Goal: Task Accomplishment & Management: Complete application form

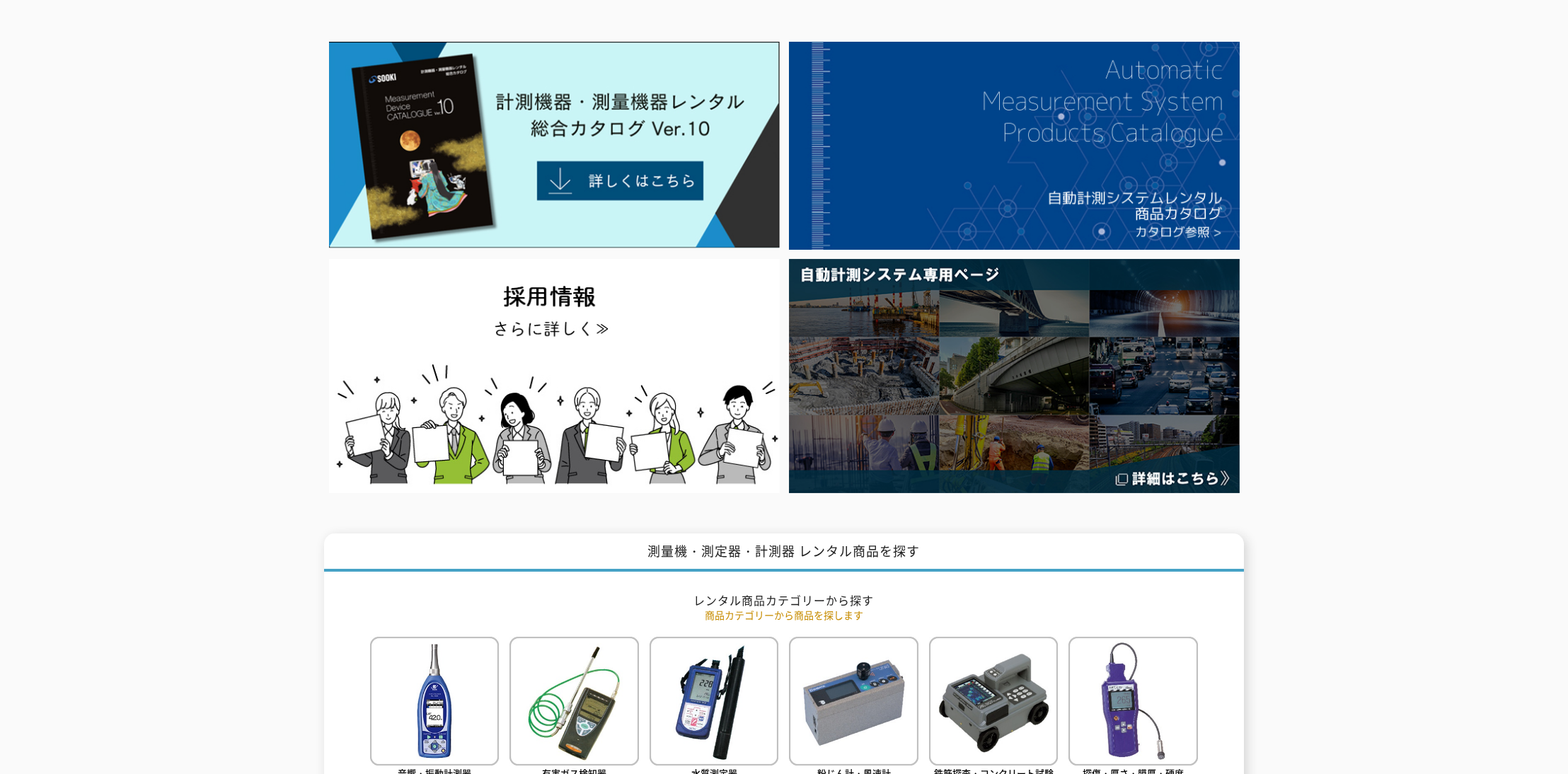
scroll to position [637, 0]
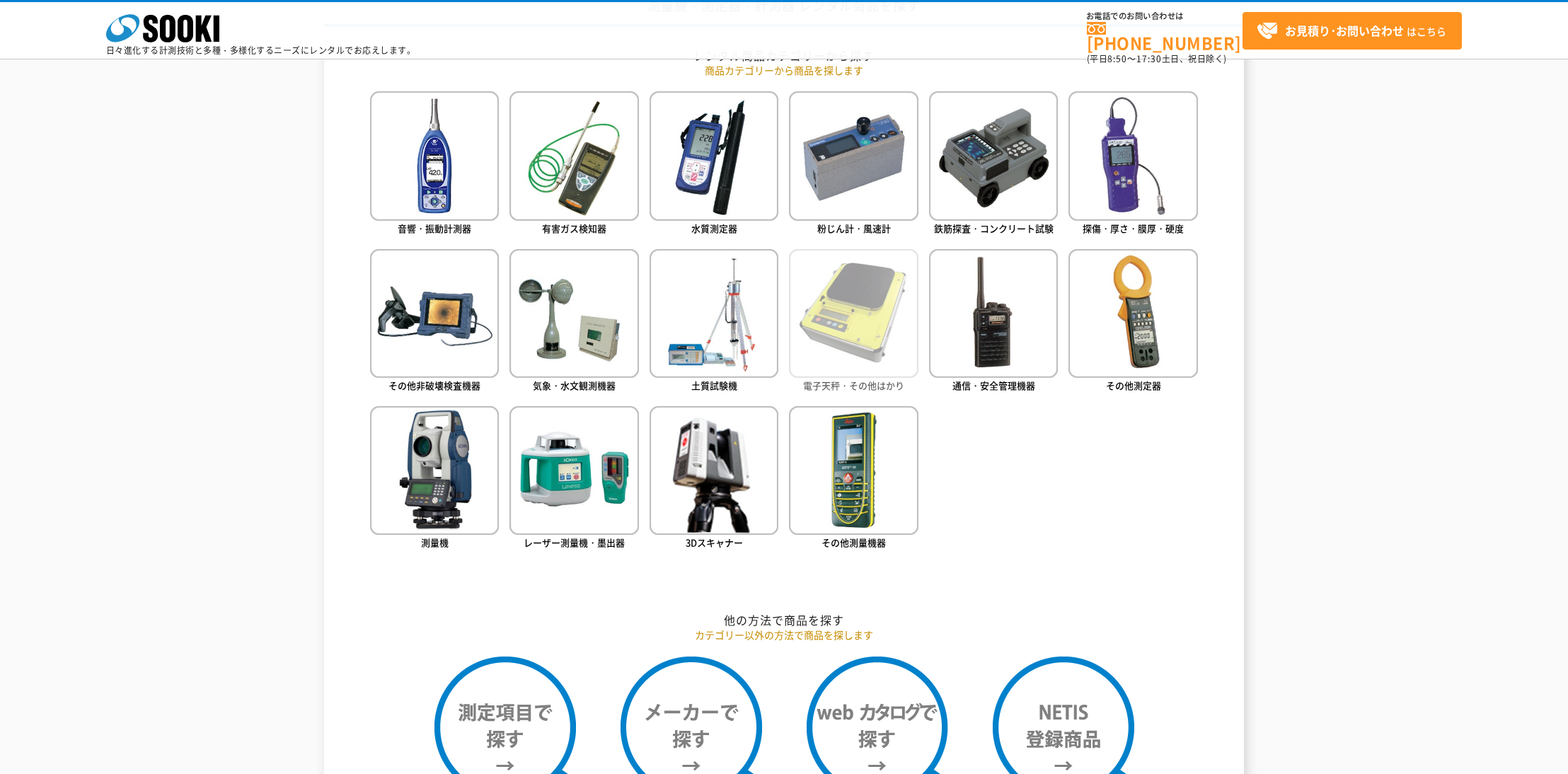
click at [883, 345] on img at bounding box center [853, 313] width 129 height 129
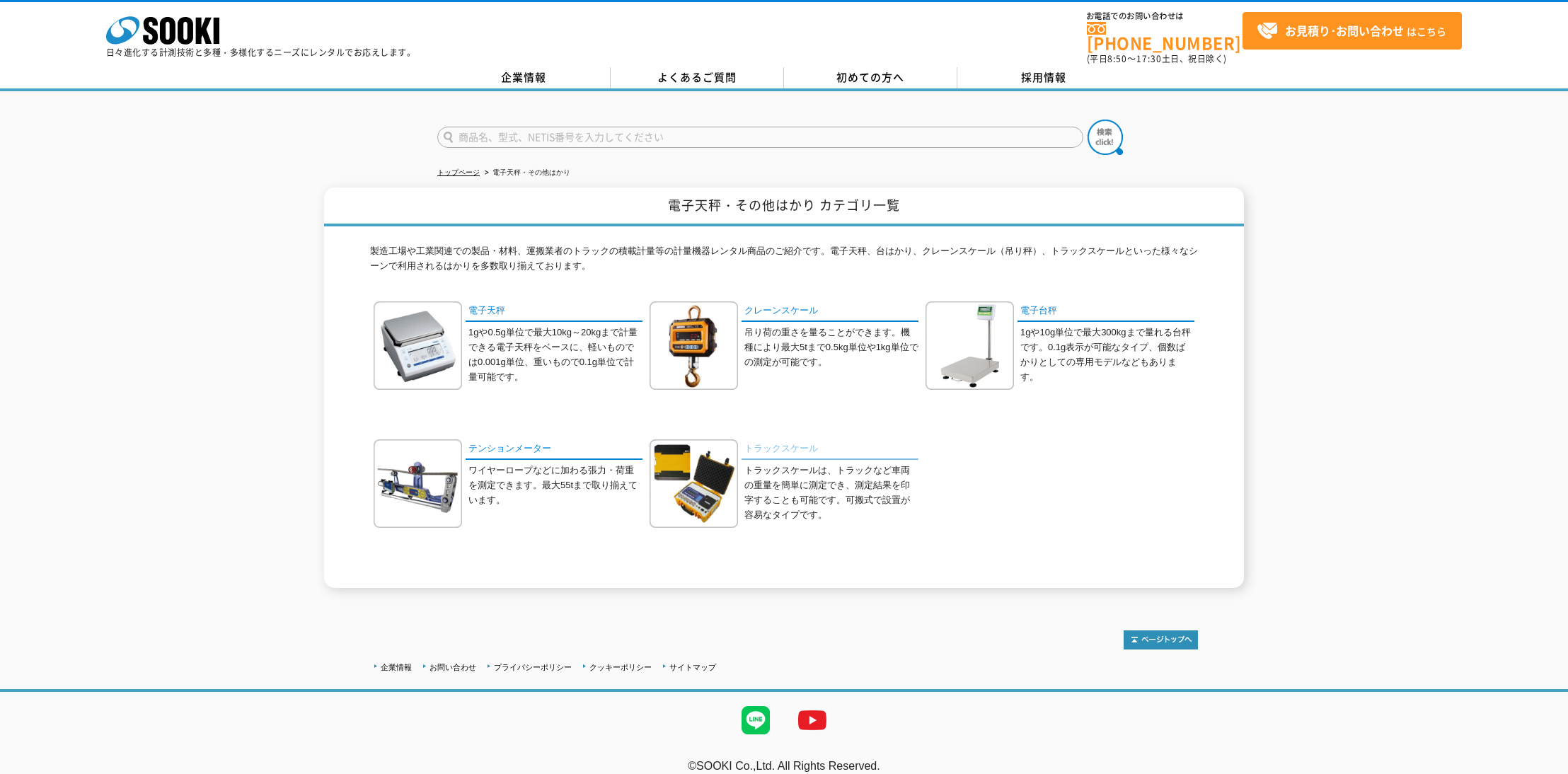
click at [803, 441] on link "トラックスケール" at bounding box center [830, 449] width 177 height 21
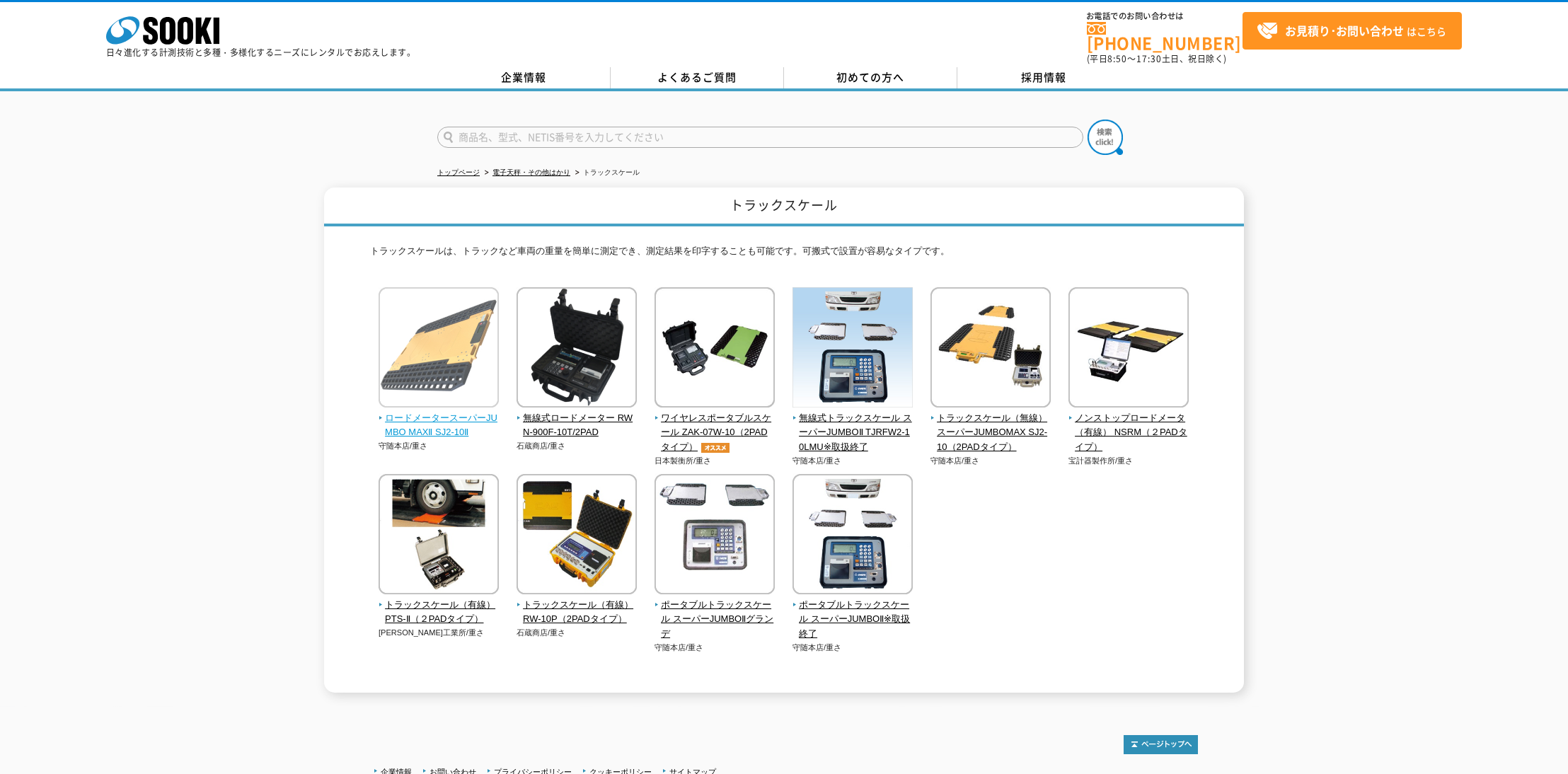
click at [426, 387] on img at bounding box center [438, 349] width 121 height 124
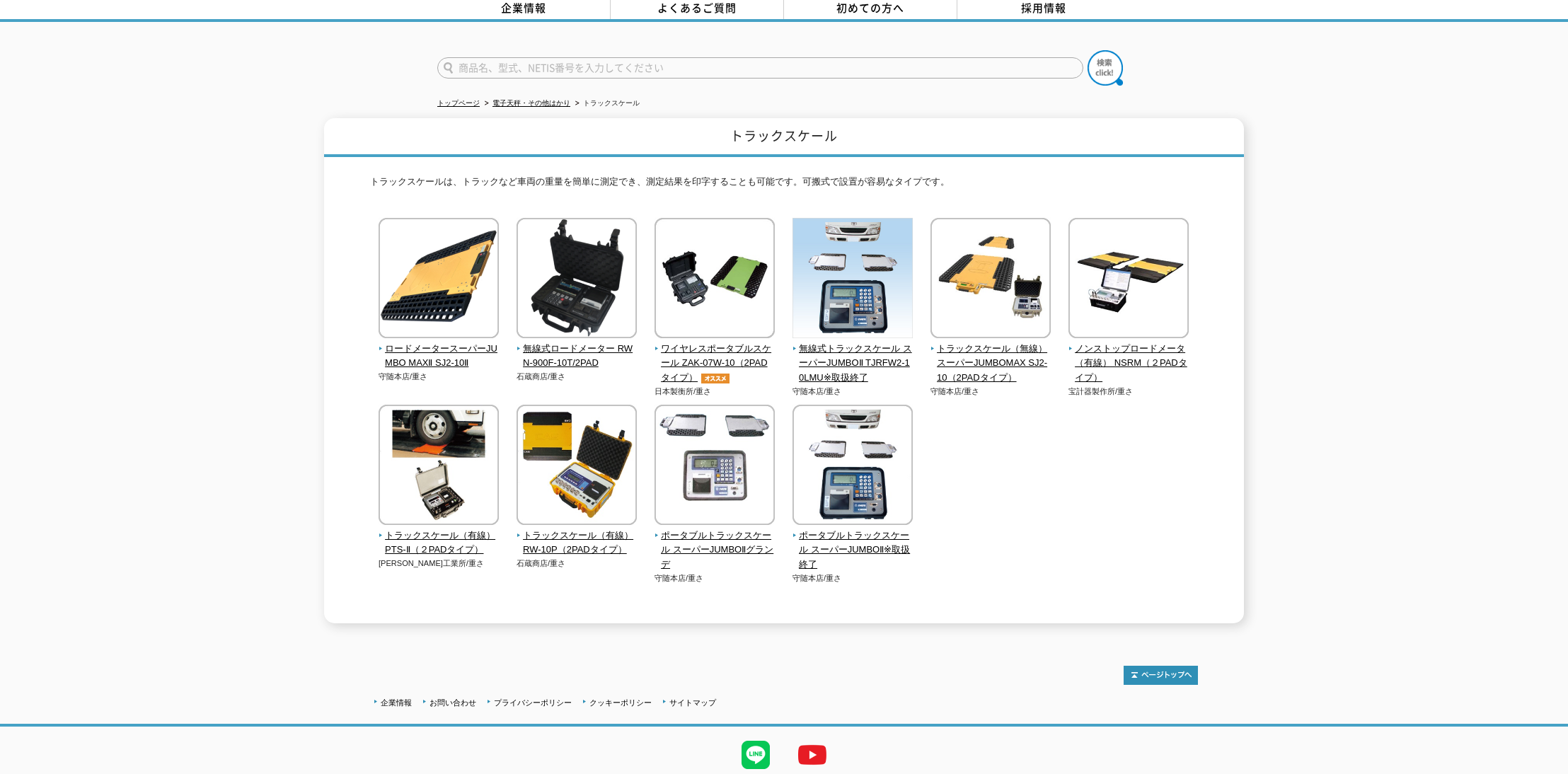
scroll to position [75, 0]
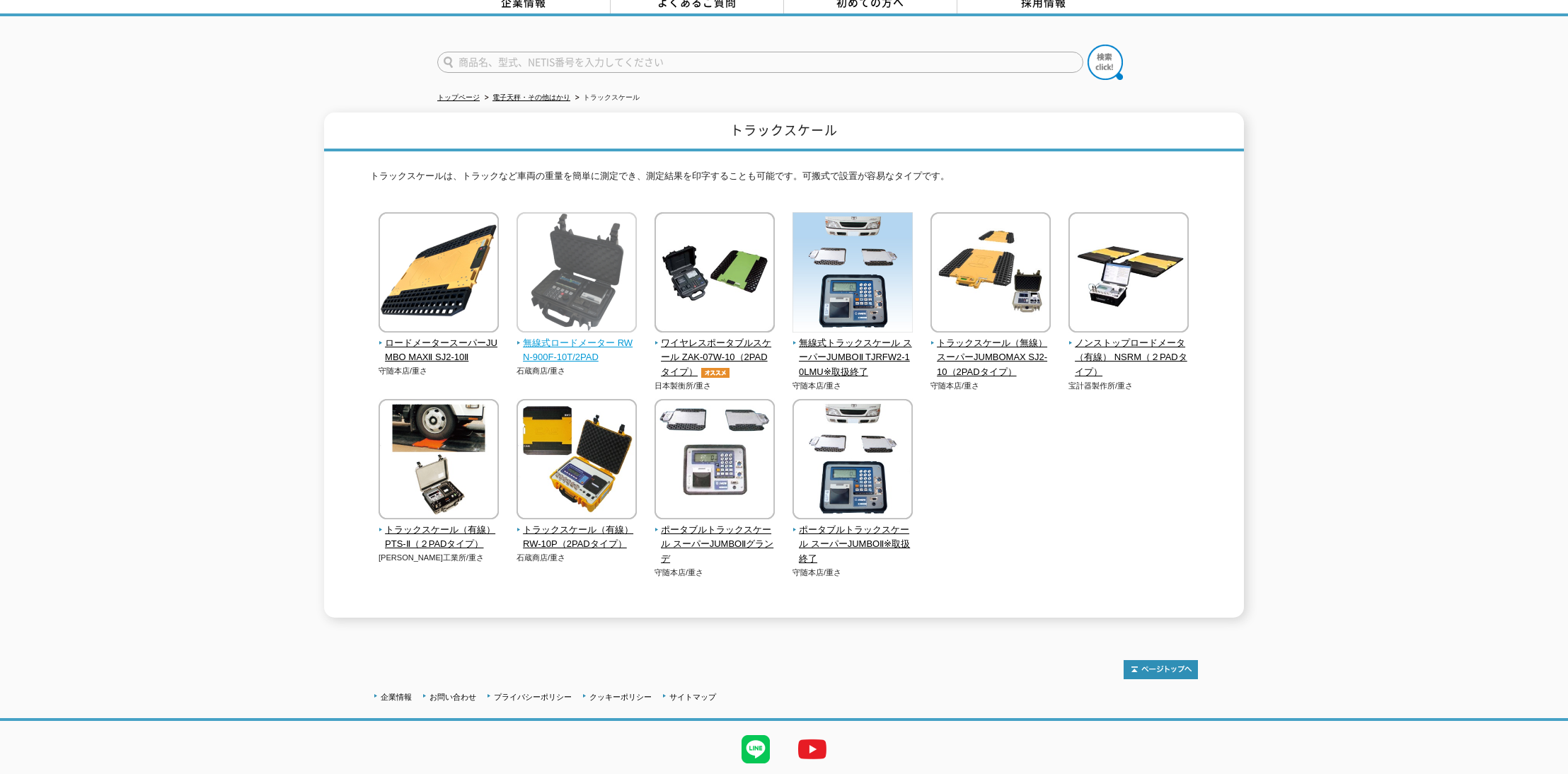
click at [585, 270] on img at bounding box center [577, 274] width 121 height 124
click at [644, 281] on div "ロードメータースーパーJUMBO MAXⅡ SJ2-10Ⅱ 守随本店/重さ 石蔵商店/重さ" at bounding box center [783, 409] width 828 height 394
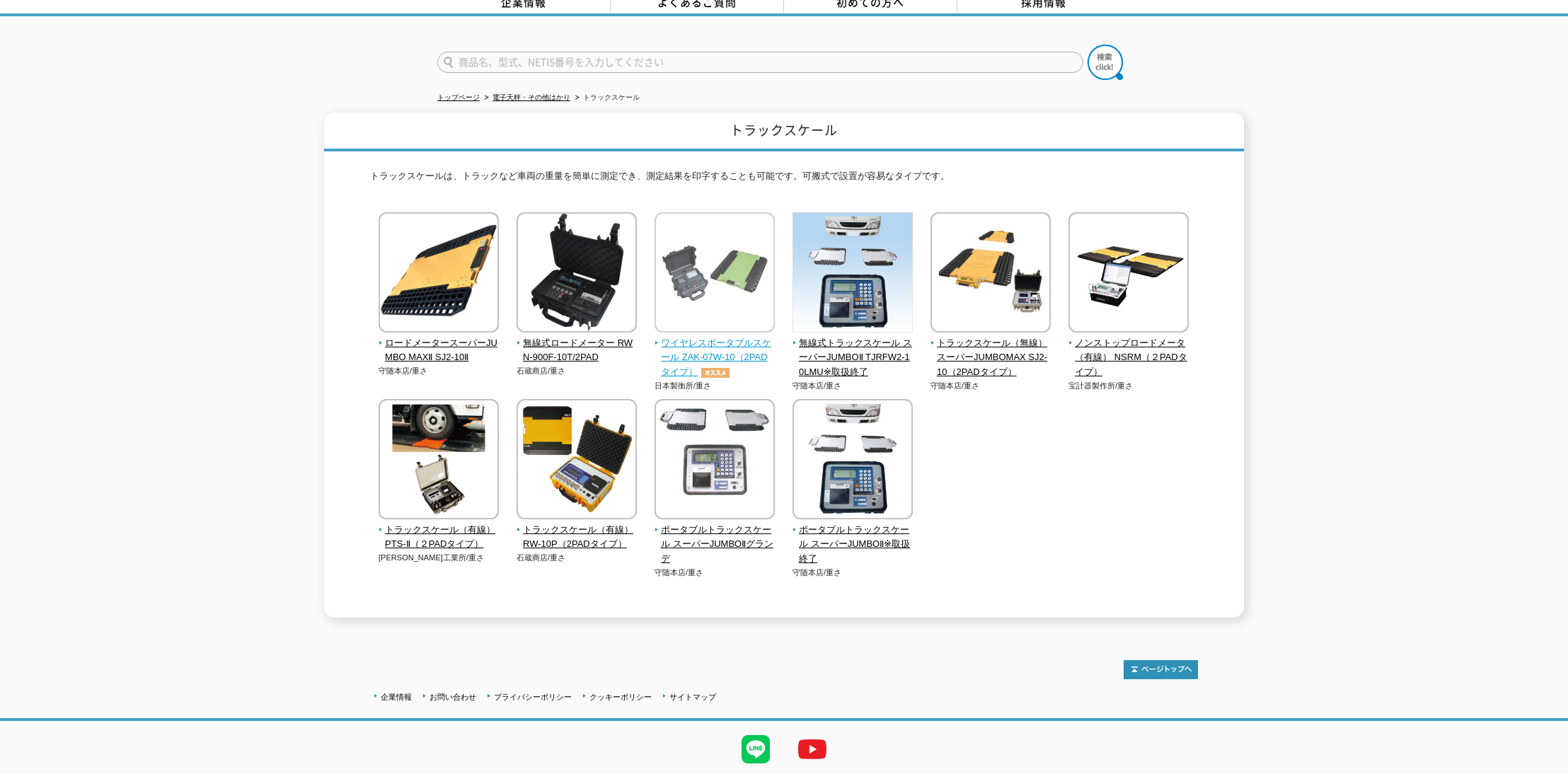
click at [696, 290] on img at bounding box center [714, 274] width 121 height 124
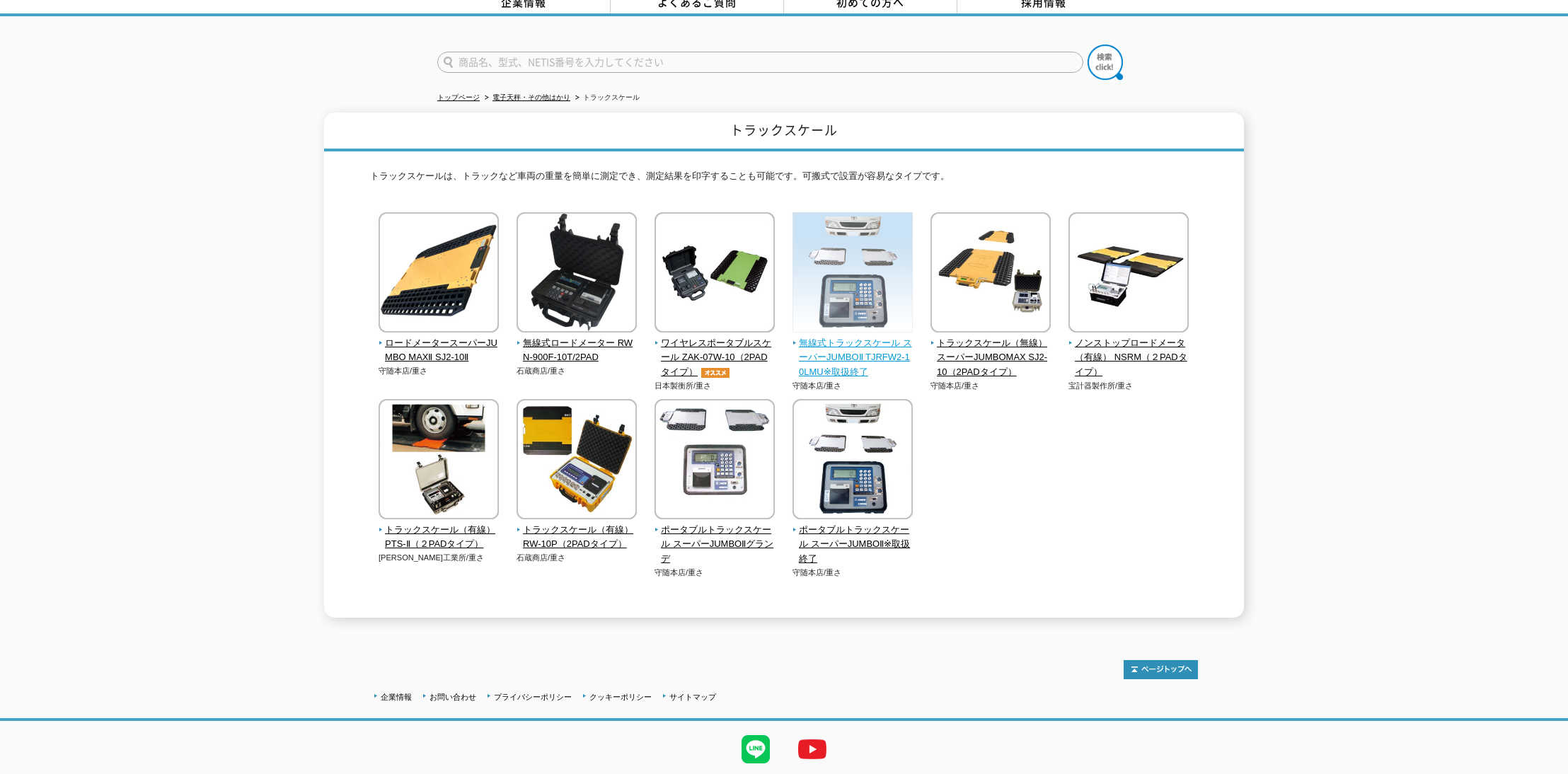
click at [886, 281] on img at bounding box center [853, 274] width 121 height 124
click at [869, 277] on img at bounding box center [853, 274] width 121 height 124
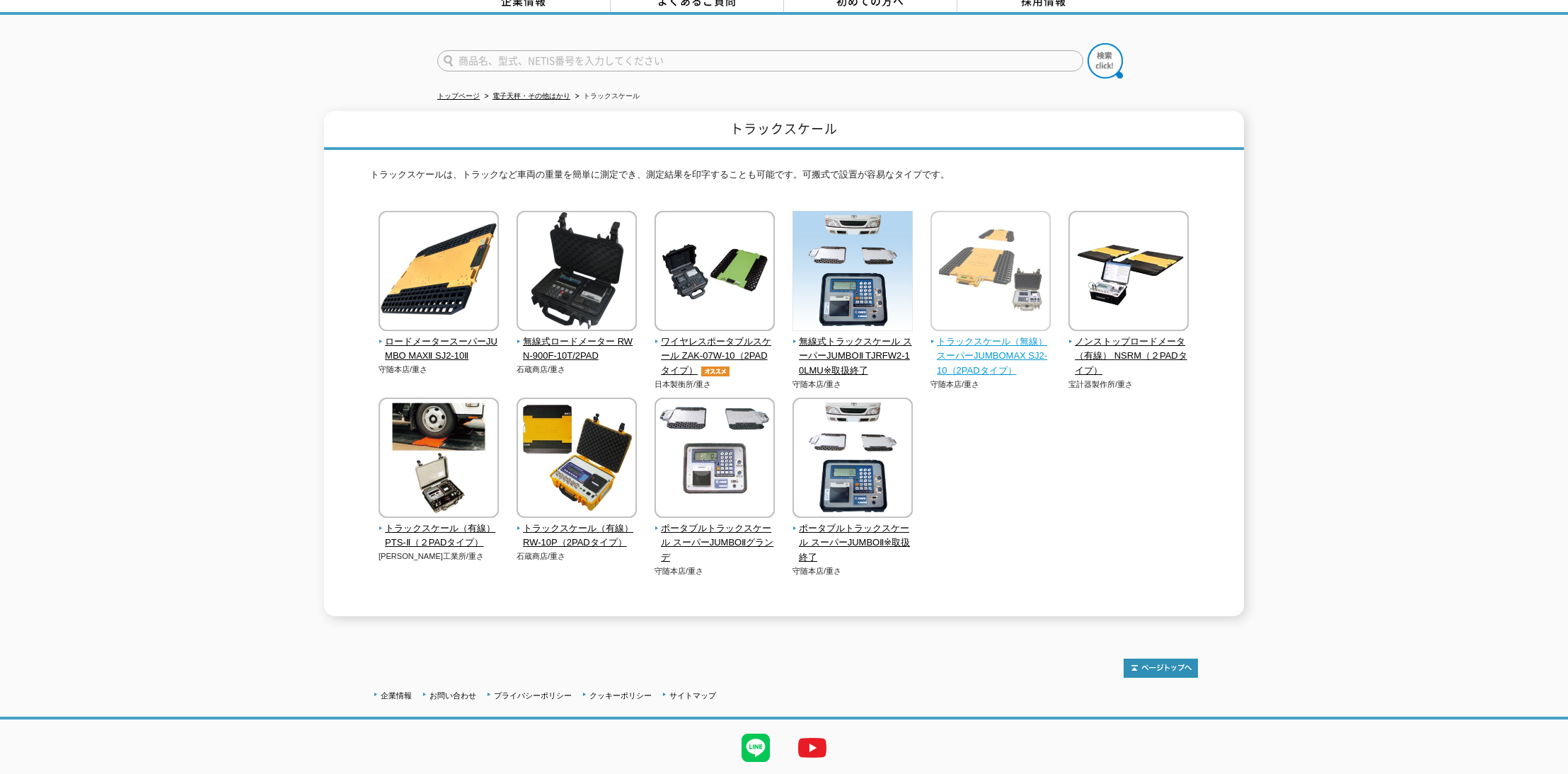
click at [1020, 321] on img at bounding box center [990, 273] width 121 height 124
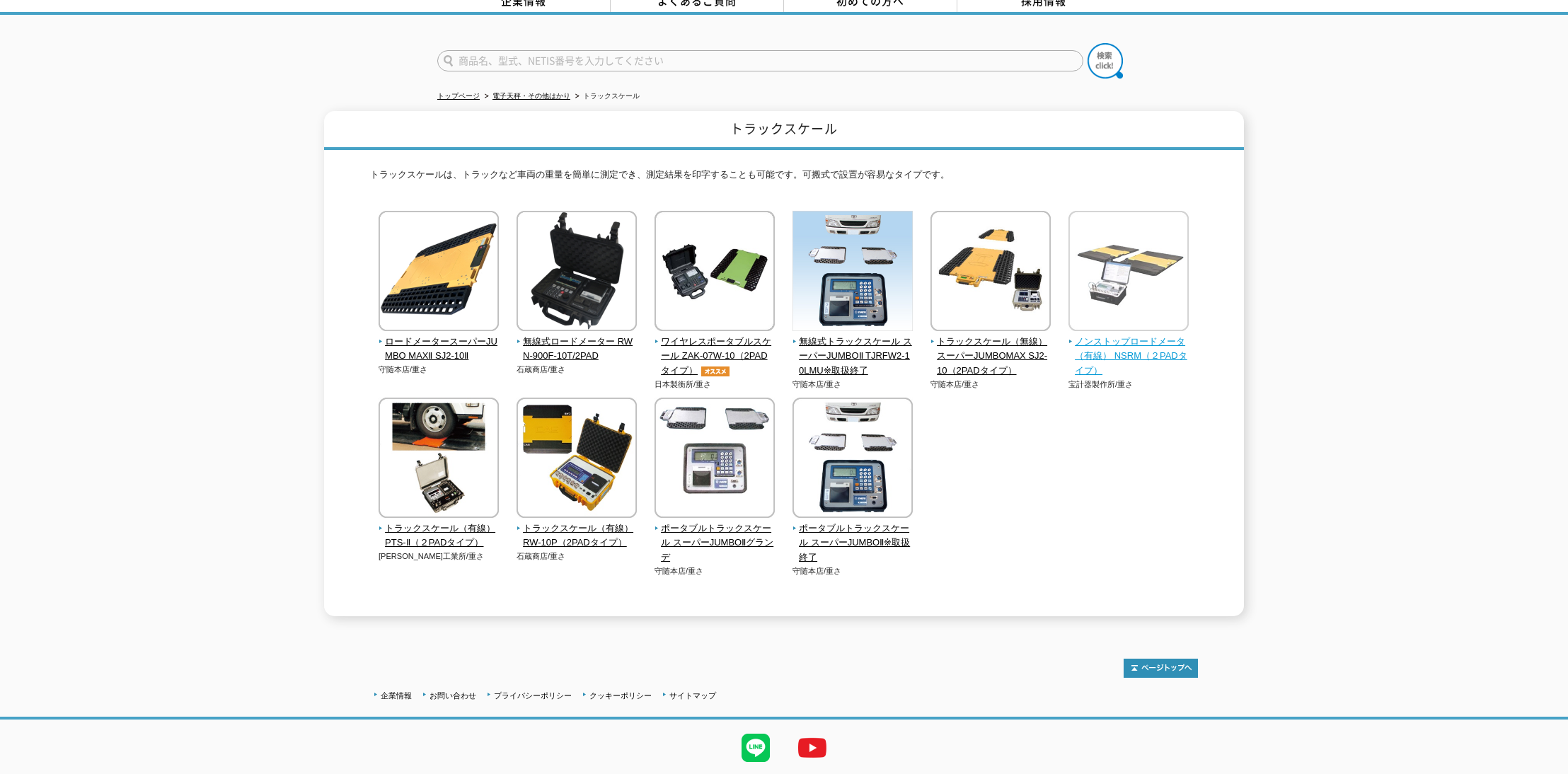
click at [1162, 309] on img at bounding box center [1129, 273] width 121 height 124
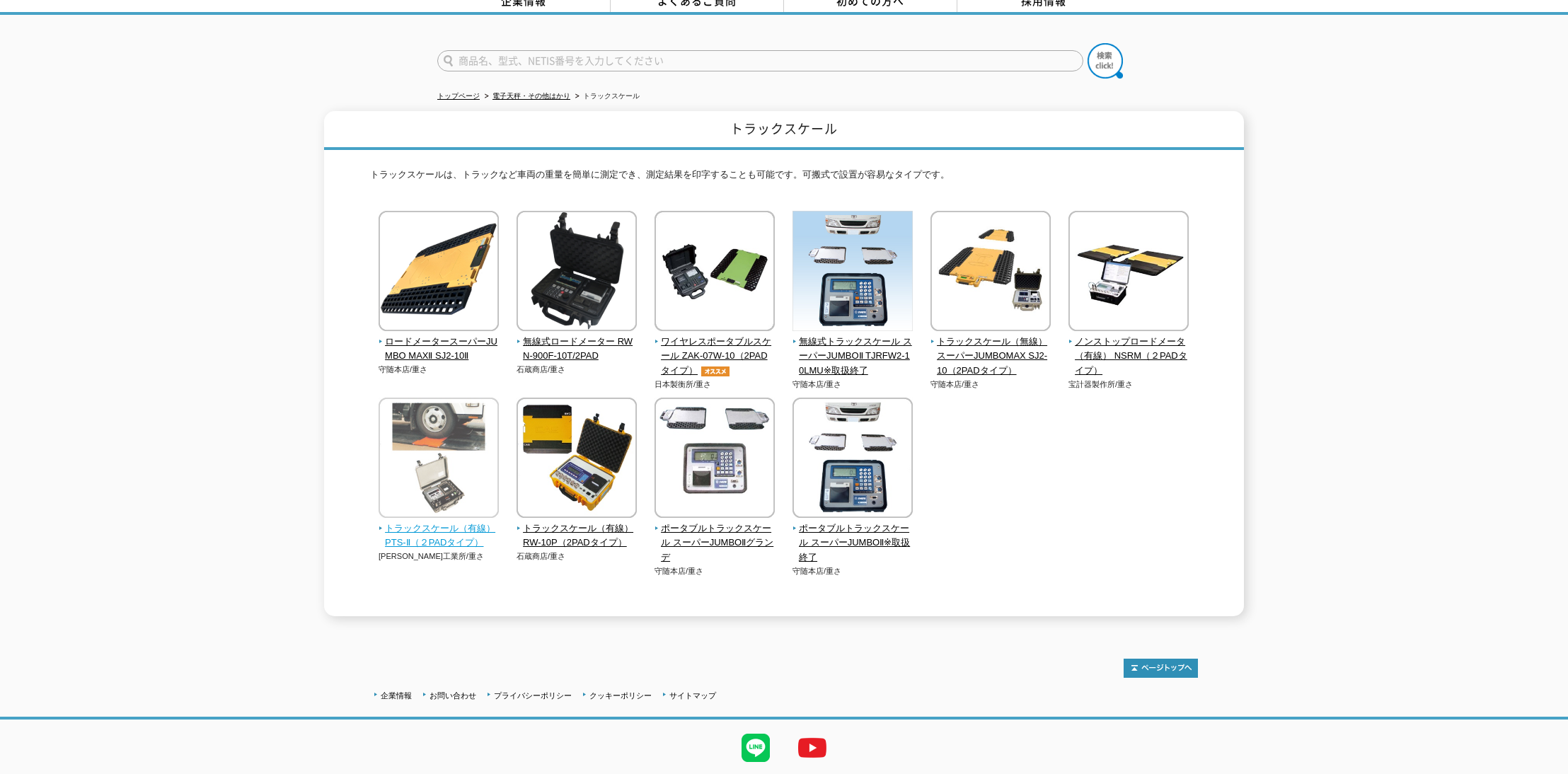
click at [453, 451] on img at bounding box center [438, 459] width 121 height 124
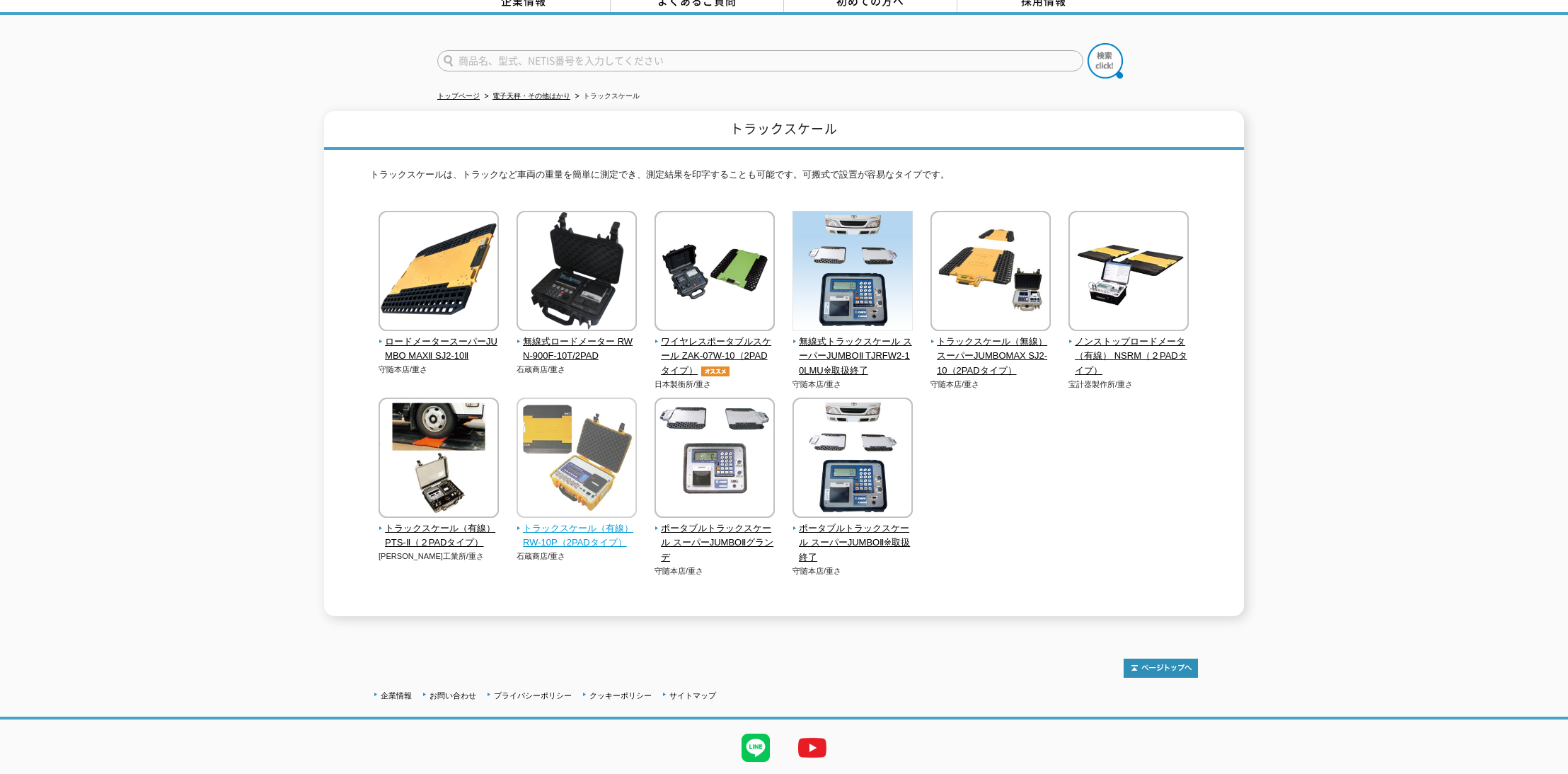
click at [575, 441] on img at bounding box center [577, 459] width 121 height 124
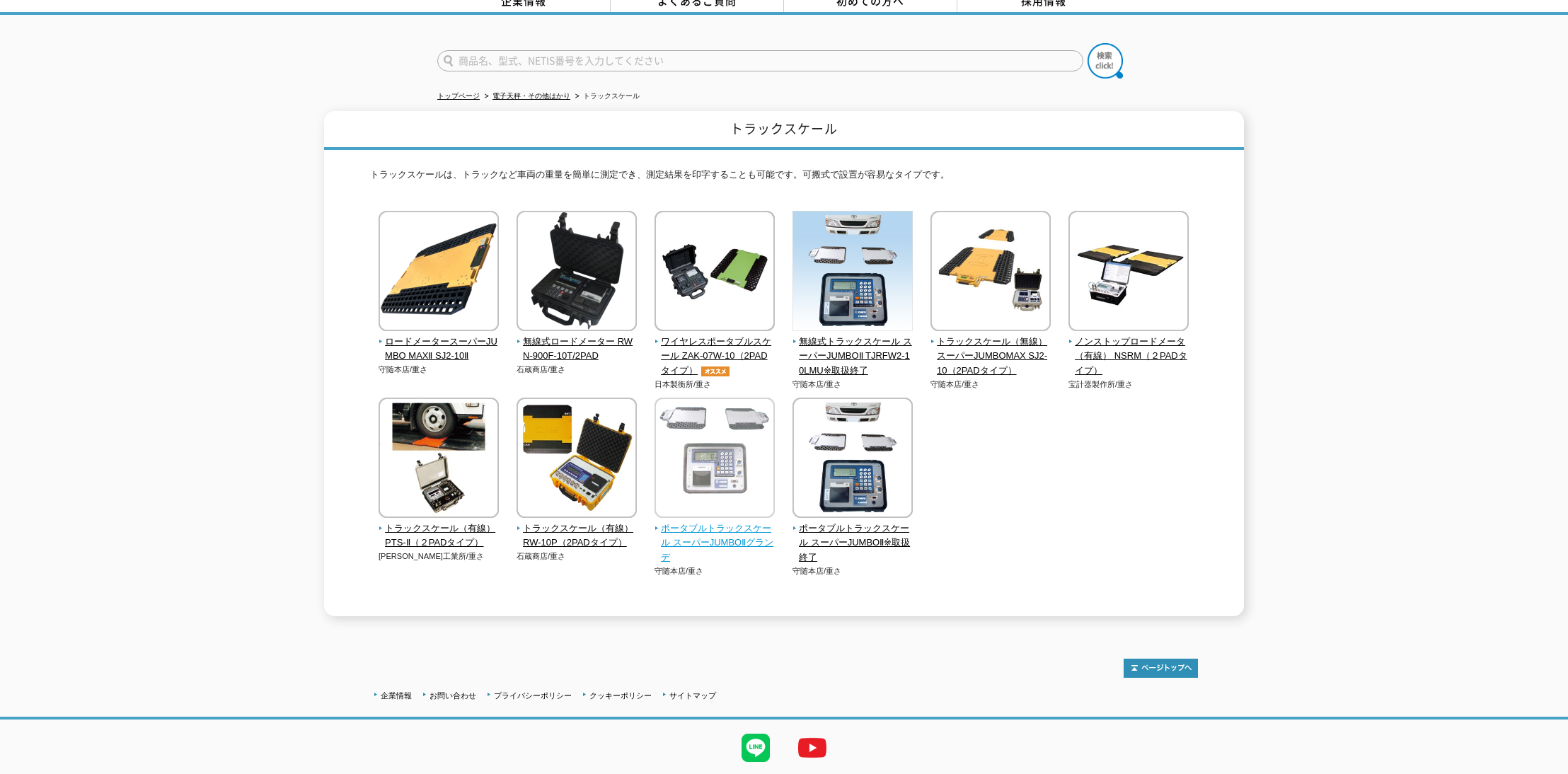
click at [731, 486] on img at bounding box center [714, 459] width 121 height 124
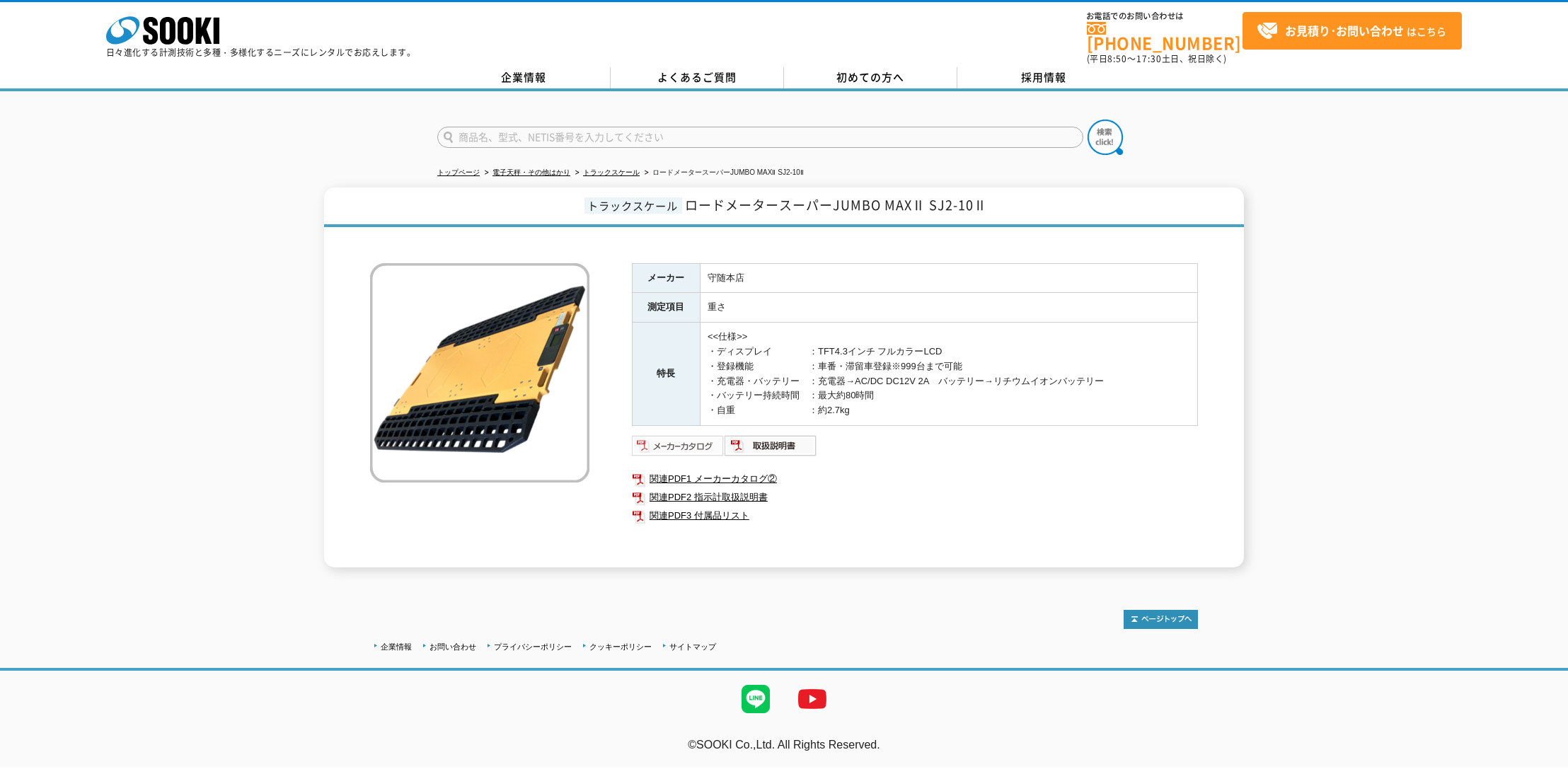
click at [692, 434] on img at bounding box center [677, 445] width 93 height 23
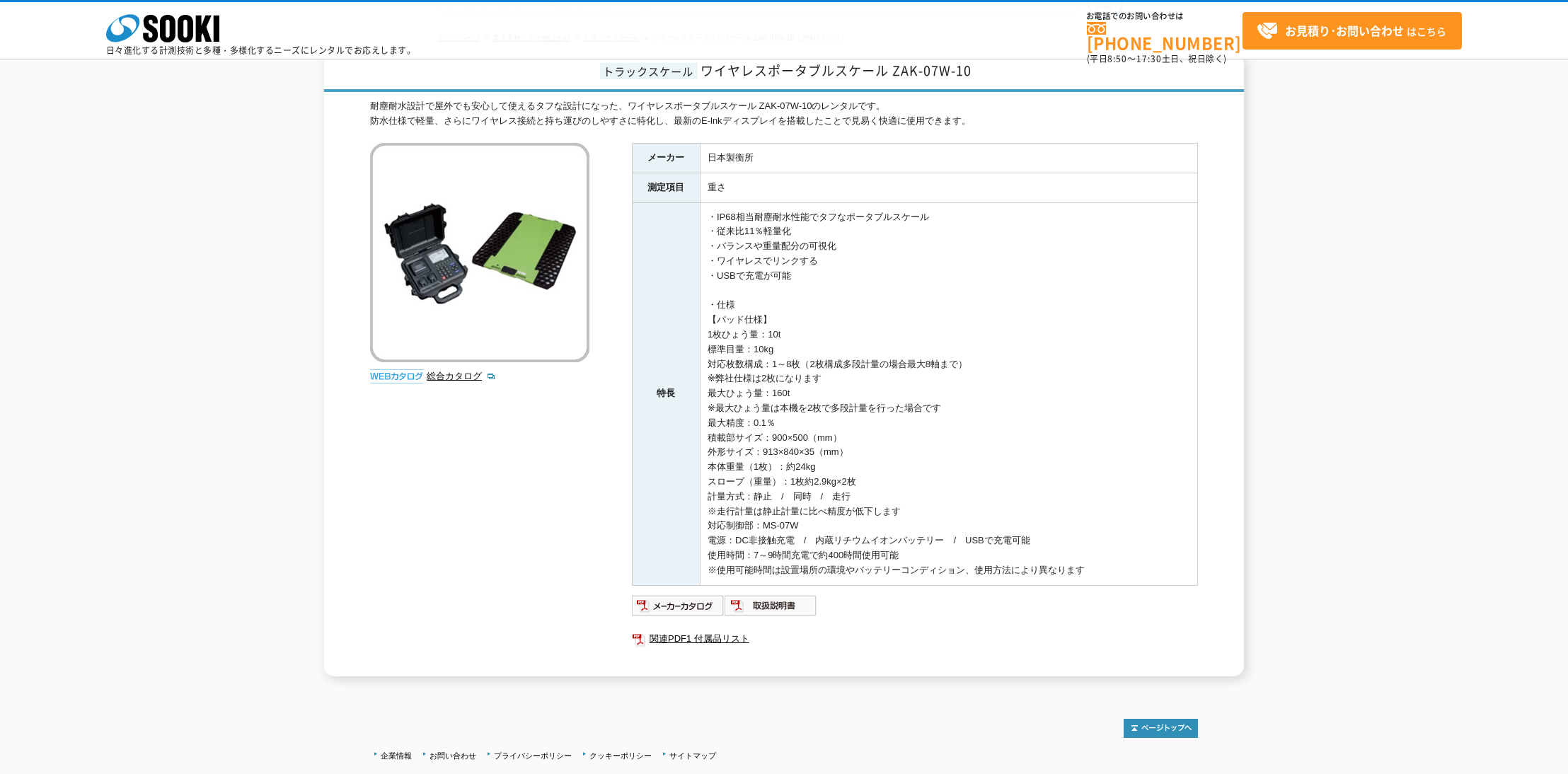
scroll to position [107, 0]
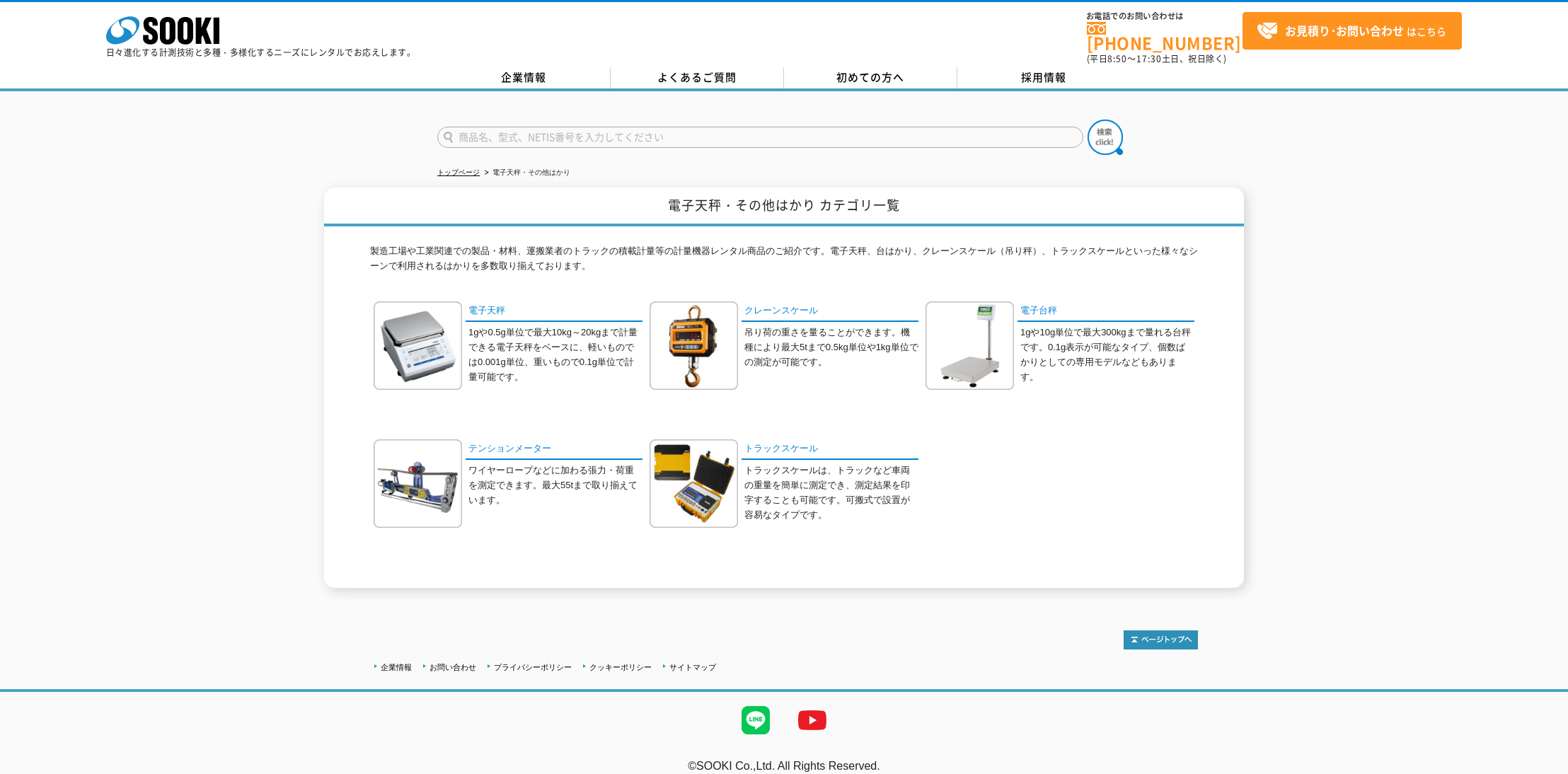
click at [1064, 329] on p "1gや10g単位で最大300kgまで量れる台秤です。0.1g表示が可能なタイプ、個数ばかりとしての専用モデルなどもあります。" at bounding box center [1107, 355] width 174 height 59
click at [1074, 314] on div "電子台秤 1gや10g単位で最大300kgまで量れる台秤です。0.1g表示が可能なタイプ、個数ばかりとしての専用モデルなどもあります。" at bounding box center [1060, 357] width 269 height 110
click at [1032, 302] on link "電子台秤" at bounding box center [1106, 312] width 177 height 21
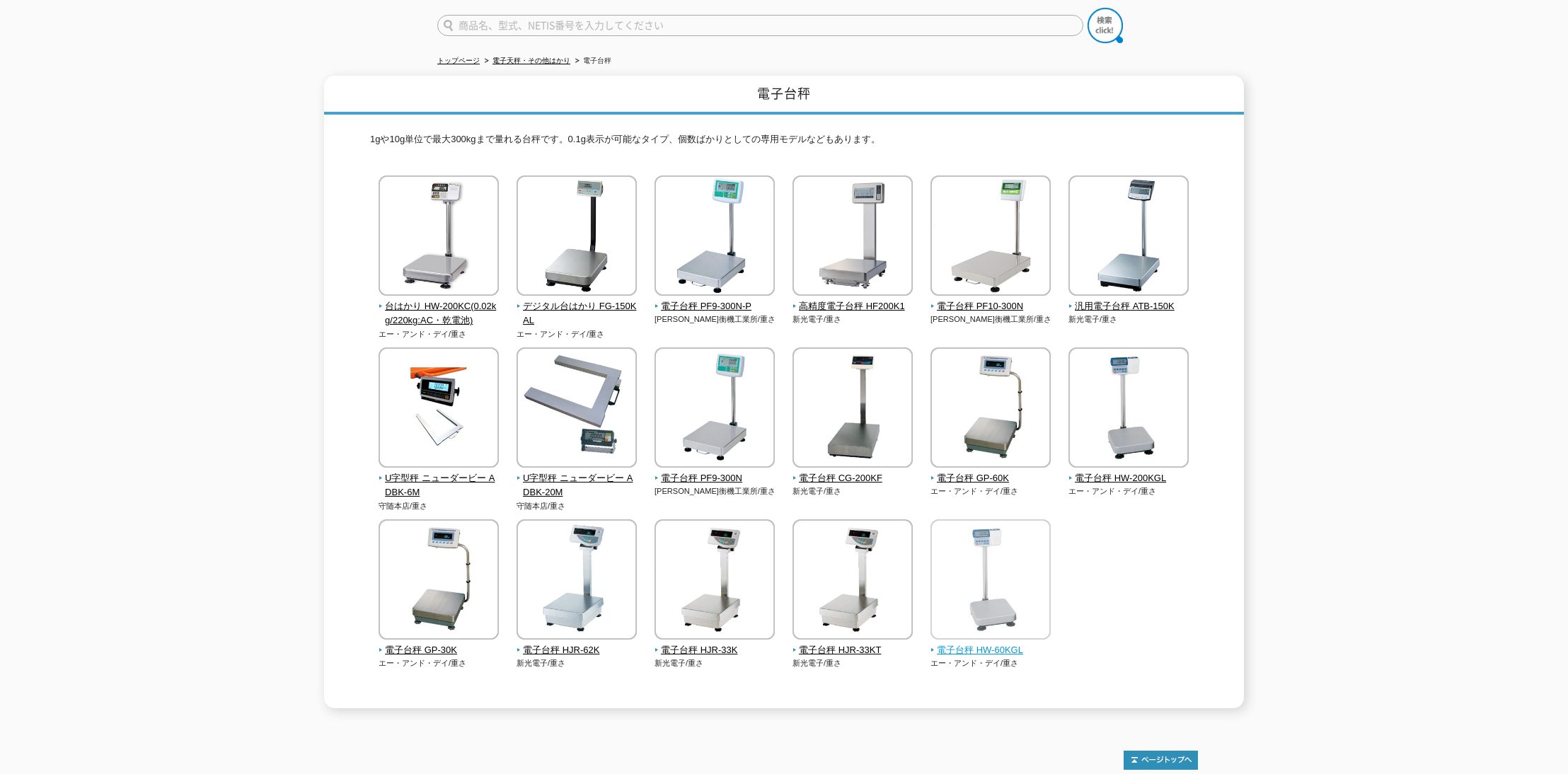
scroll to position [179, 0]
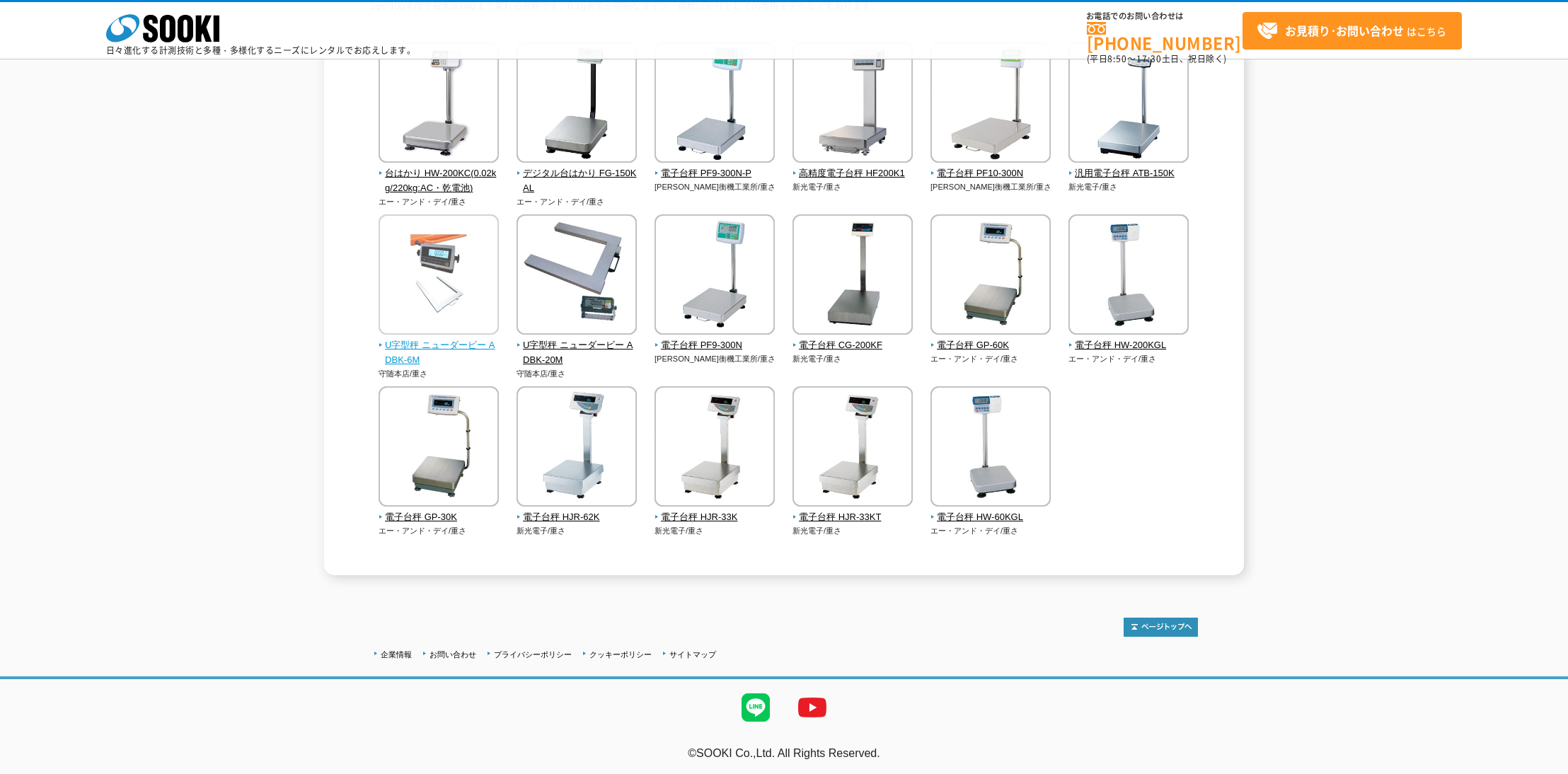
click at [458, 305] on img at bounding box center [438, 276] width 121 height 124
click at [578, 295] on img at bounding box center [577, 276] width 121 height 124
click at [578, 316] on img at bounding box center [577, 276] width 121 height 124
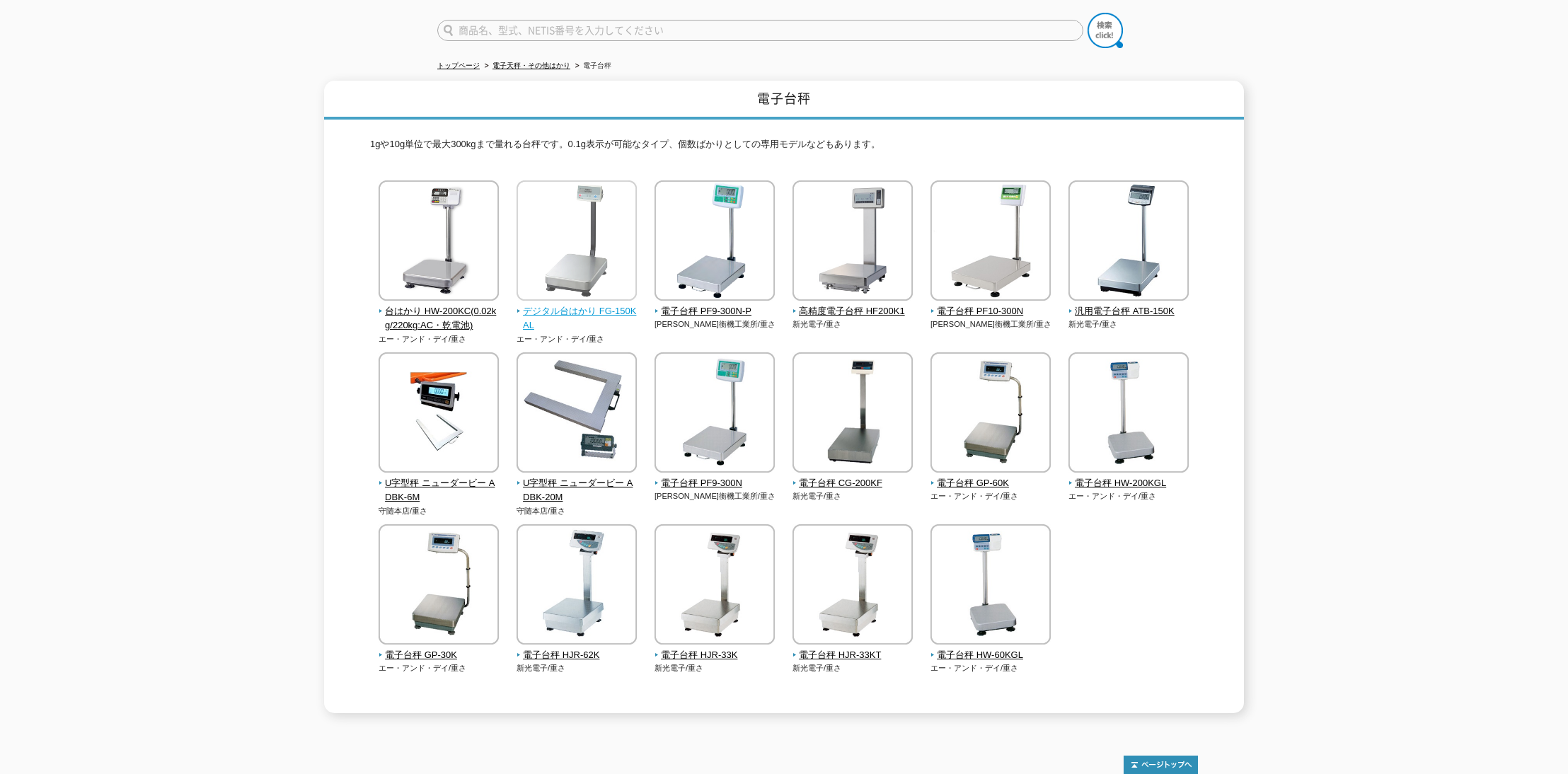
scroll to position [73, 0]
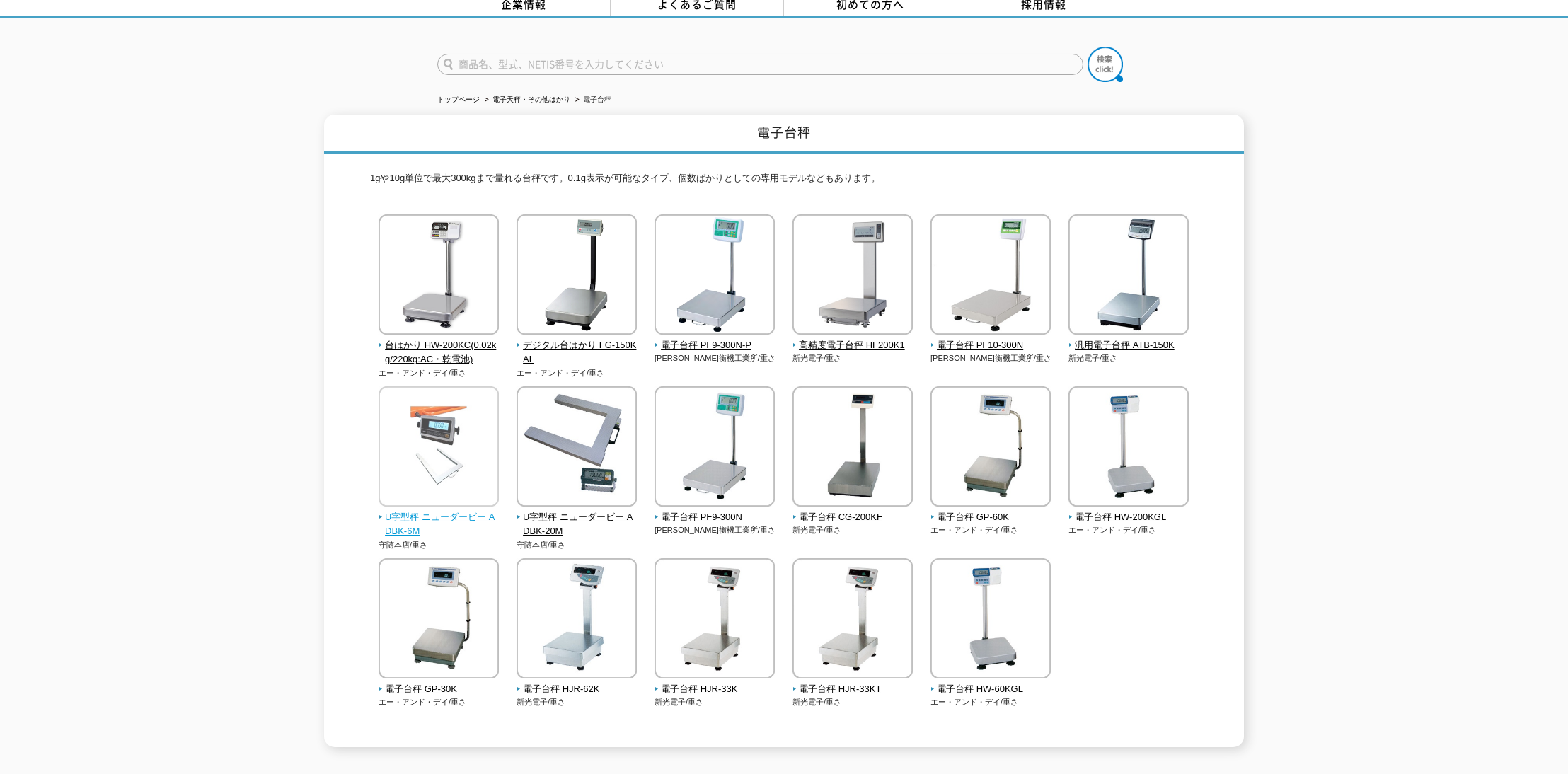
click at [455, 406] on img at bounding box center [438, 448] width 121 height 124
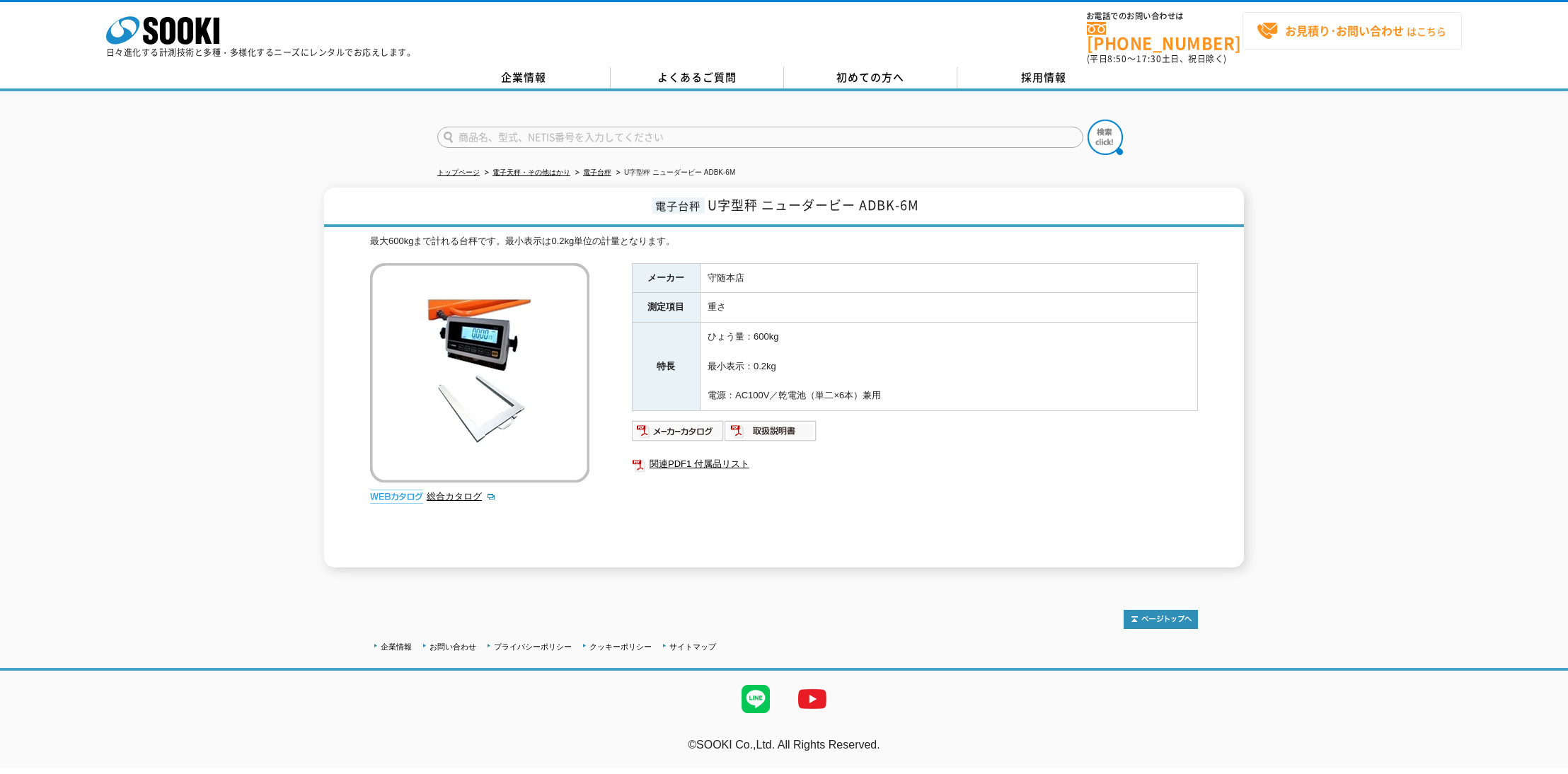
click at [1320, 23] on strong "お見積り･お問い合わせ" at bounding box center [1344, 30] width 119 height 17
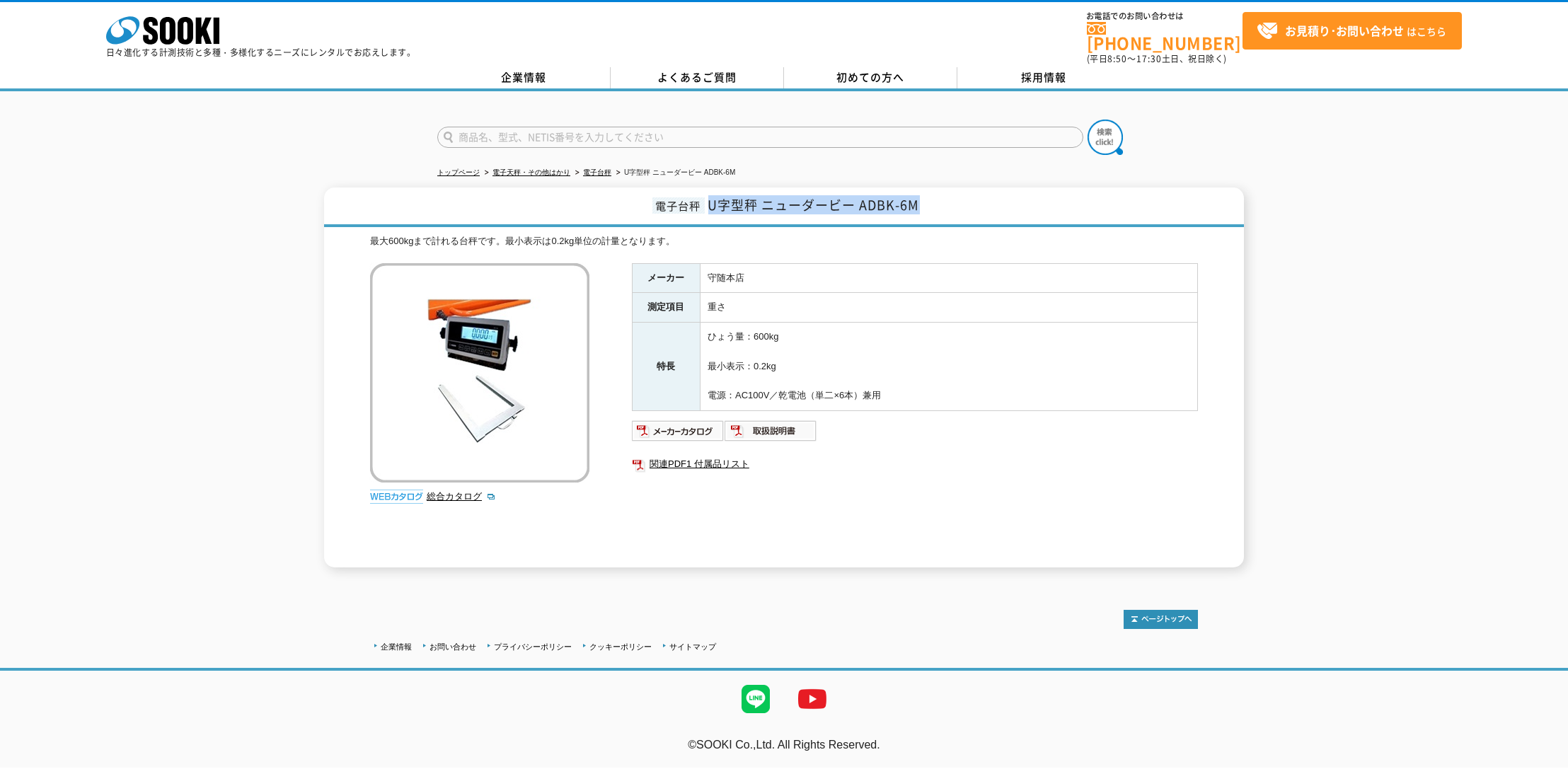
drag, startPoint x: 707, startPoint y: 195, endPoint x: 928, endPoint y: 195, distance: 221.0
click at [928, 195] on h1 "電子台秤 U字型秤 ニューダービー ADBK-6M" at bounding box center [783, 207] width 919 height 40
copy span "U字型秤 ニューダービー ADBK-6M"
click at [778, 419] on img at bounding box center [770, 430] width 93 height 23
click at [679, 455] on link "関連PDF1 付属品リスト" at bounding box center [915, 464] width 566 height 18
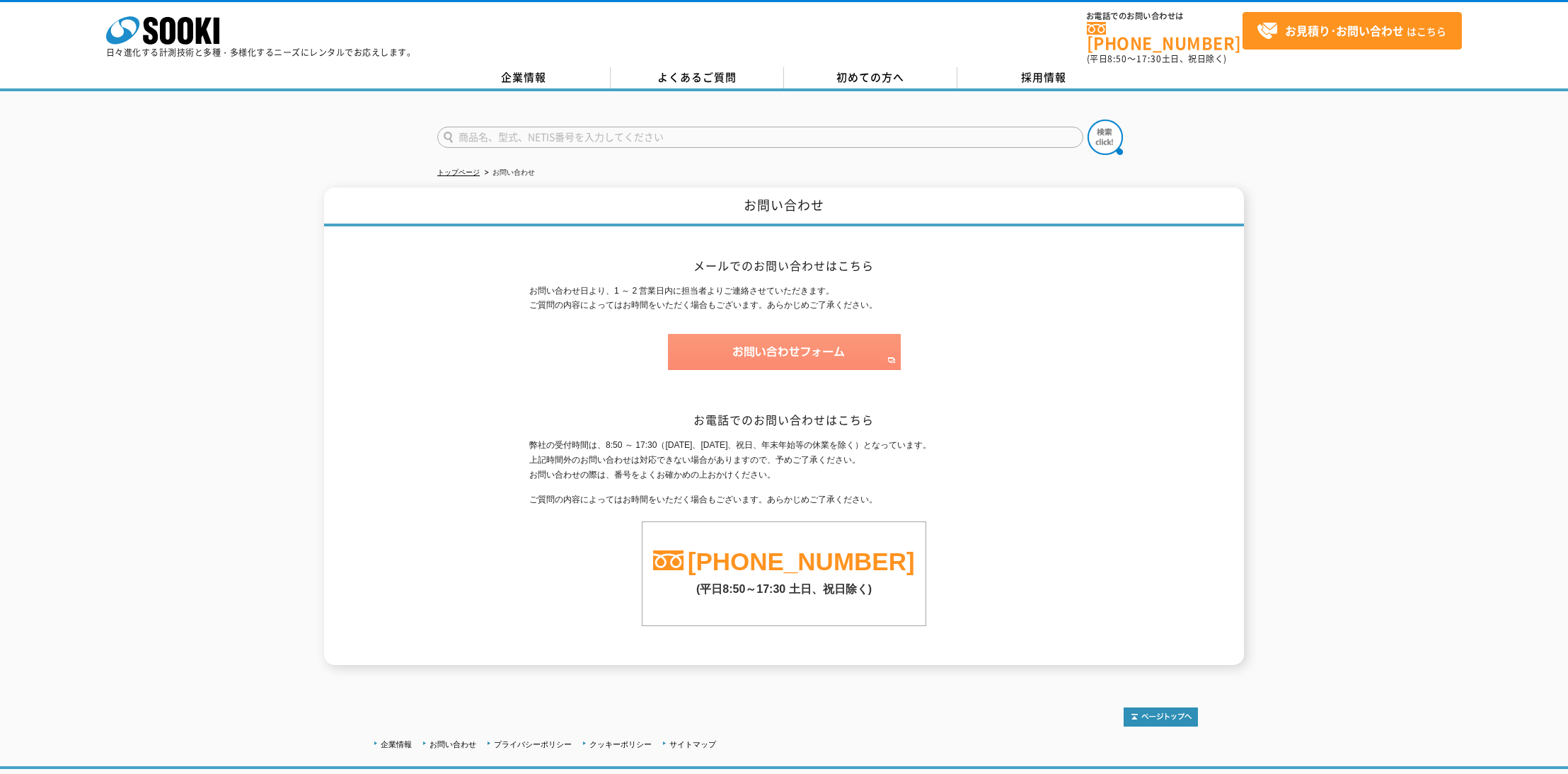
click at [807, 334] on img at bounding box center [785, 352] width 233 height 36
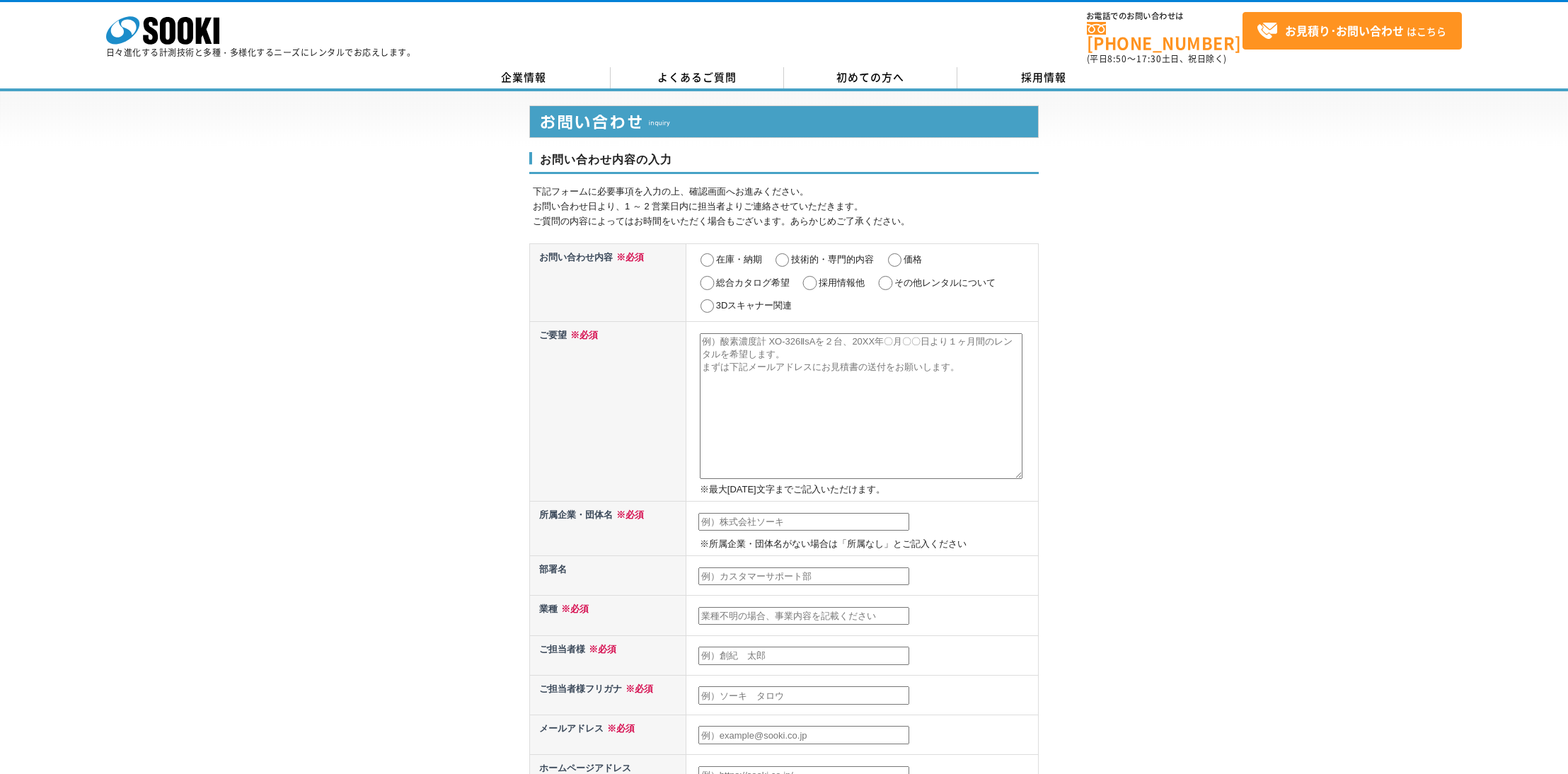
click at [833, 375] on textarea at bounding box center [861, 406] width 323 height 145
click at [812, 394] on textarea at bounding box center [861, 406] width 323 height 145
paste textarea "U字型秤 ニューダービー ADBK-6M"
click at [704, 334] on textarea "U字型秤 ニューダービー ADBK-6M" at bounding box center [861, 406] width 323 height 145
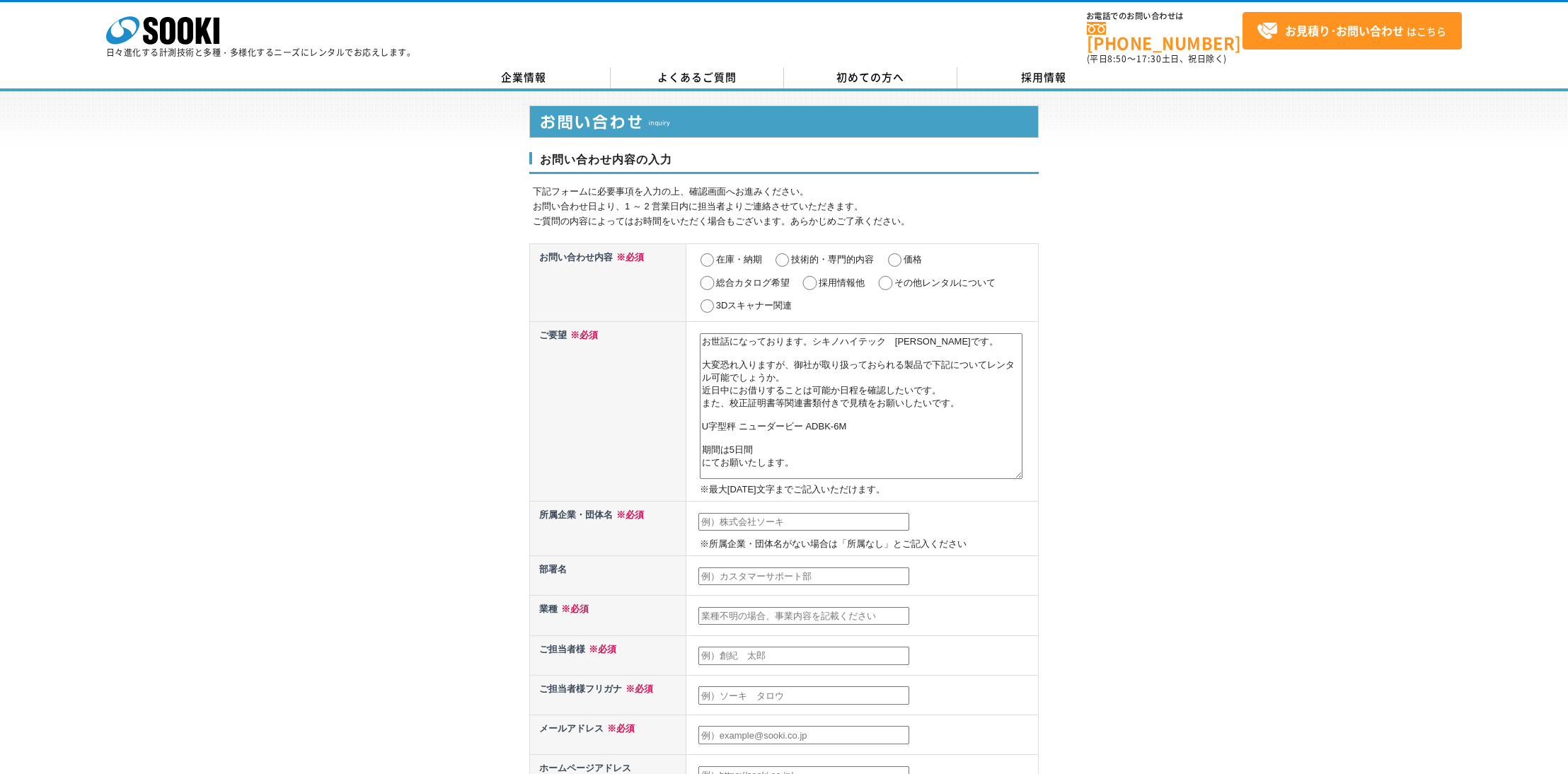
type textarea "お世話になっております。シキノハイテック　寺崎です。 大変恐れ入りますが、御社が取り扱っておられる製品で下記についてレンタル可能でしょうか。 近日中にお借りす…"
click at [894, 253] on input "価格" at bounding box center [895, 260] width 18 height 14
radio input "true"
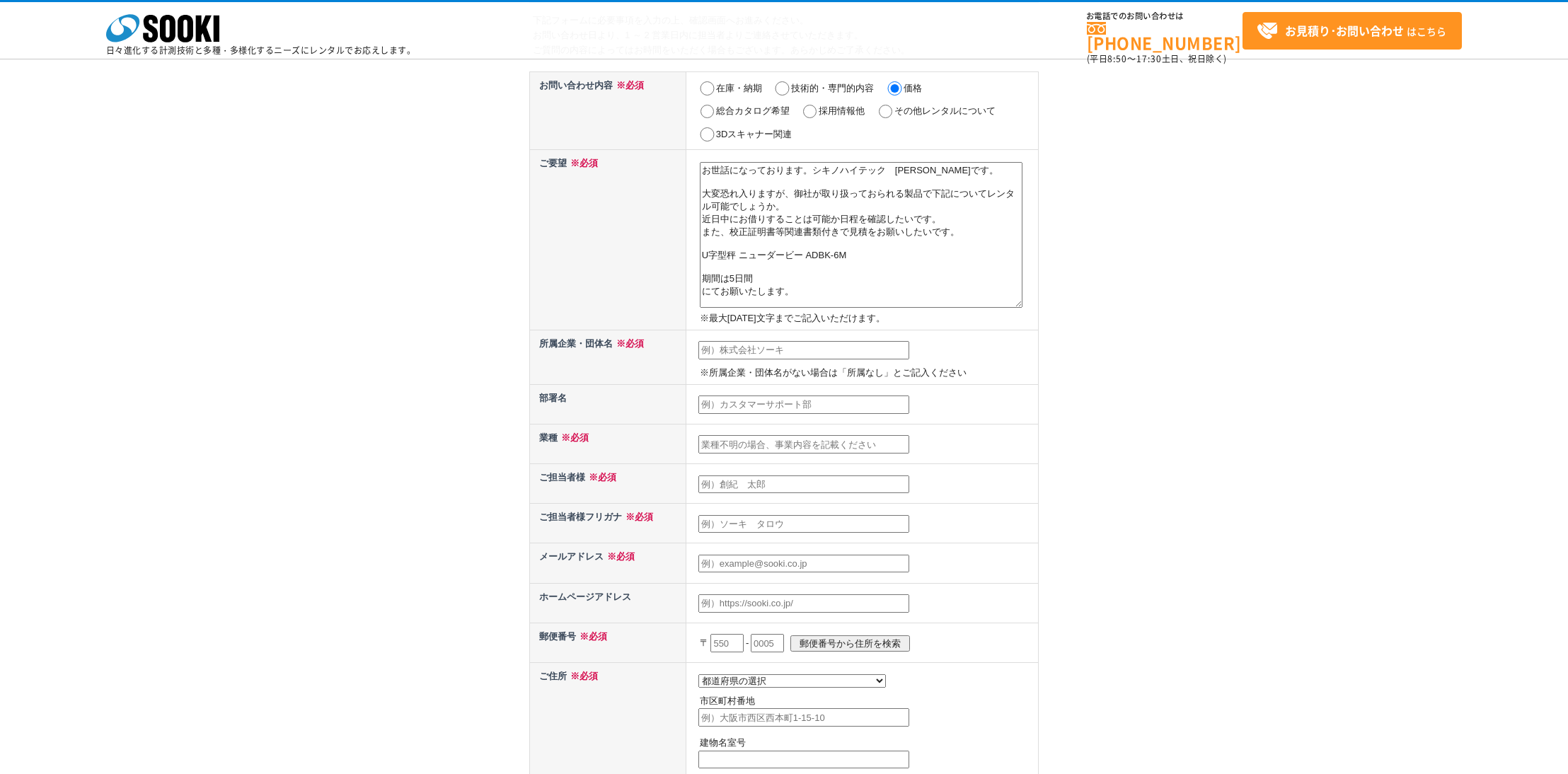
click at [759, 351] on input "text" at bounding box center [804, 350] width 211 height 18
type input "お"
type input "株式会社シキノハイテック"
type input "寺崎　元樹"
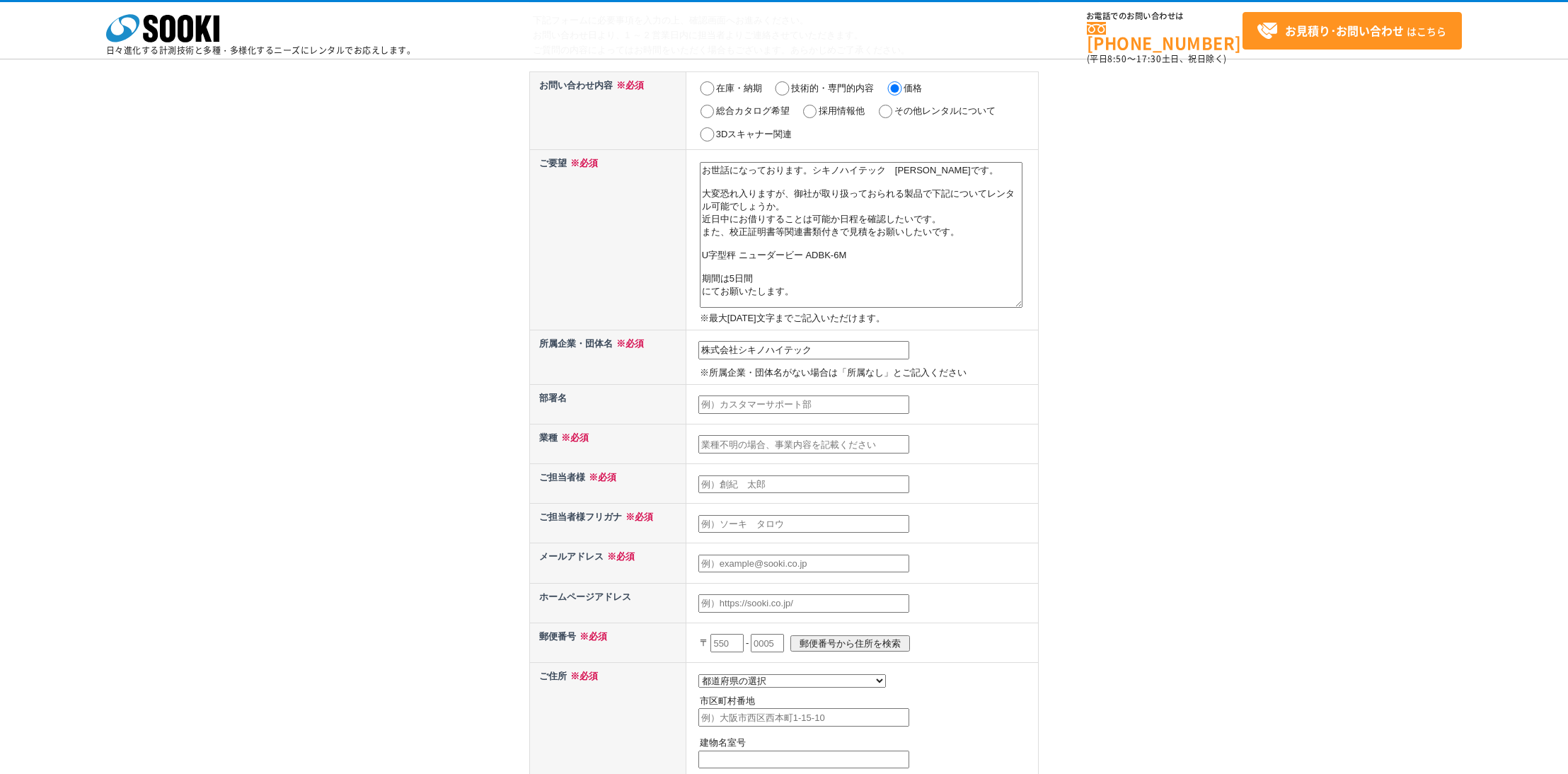
type input "terasaki.motoki@shikino.co.jp"
type input "937"
type input "魚津市吉島829"
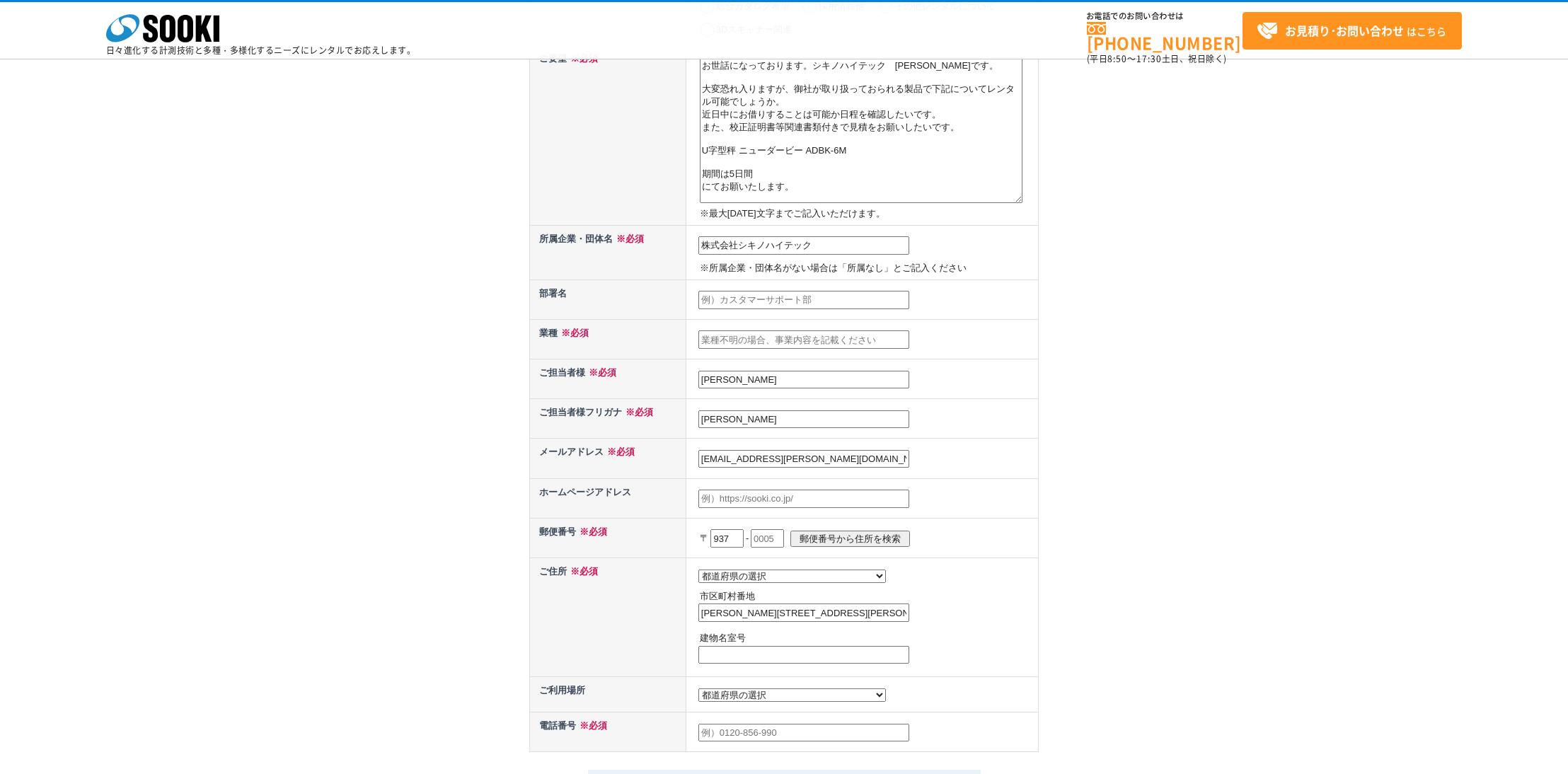
scroll to position [212, 0]
type input "株式会社シキノハイテック"
drag, startPoint x: 763, startPoint y: 416, endPoint x: 616, endPoint y: 392, distance: 148.9
click at [621, 397] on tr "ご担当者様フリガナ ※必須 寺崎　元樹" at bounding box center [784, 417] width 509 height 40
click at [739, 409] on input "テラサキ" at bounding box center [804, 418] width 211 height 18
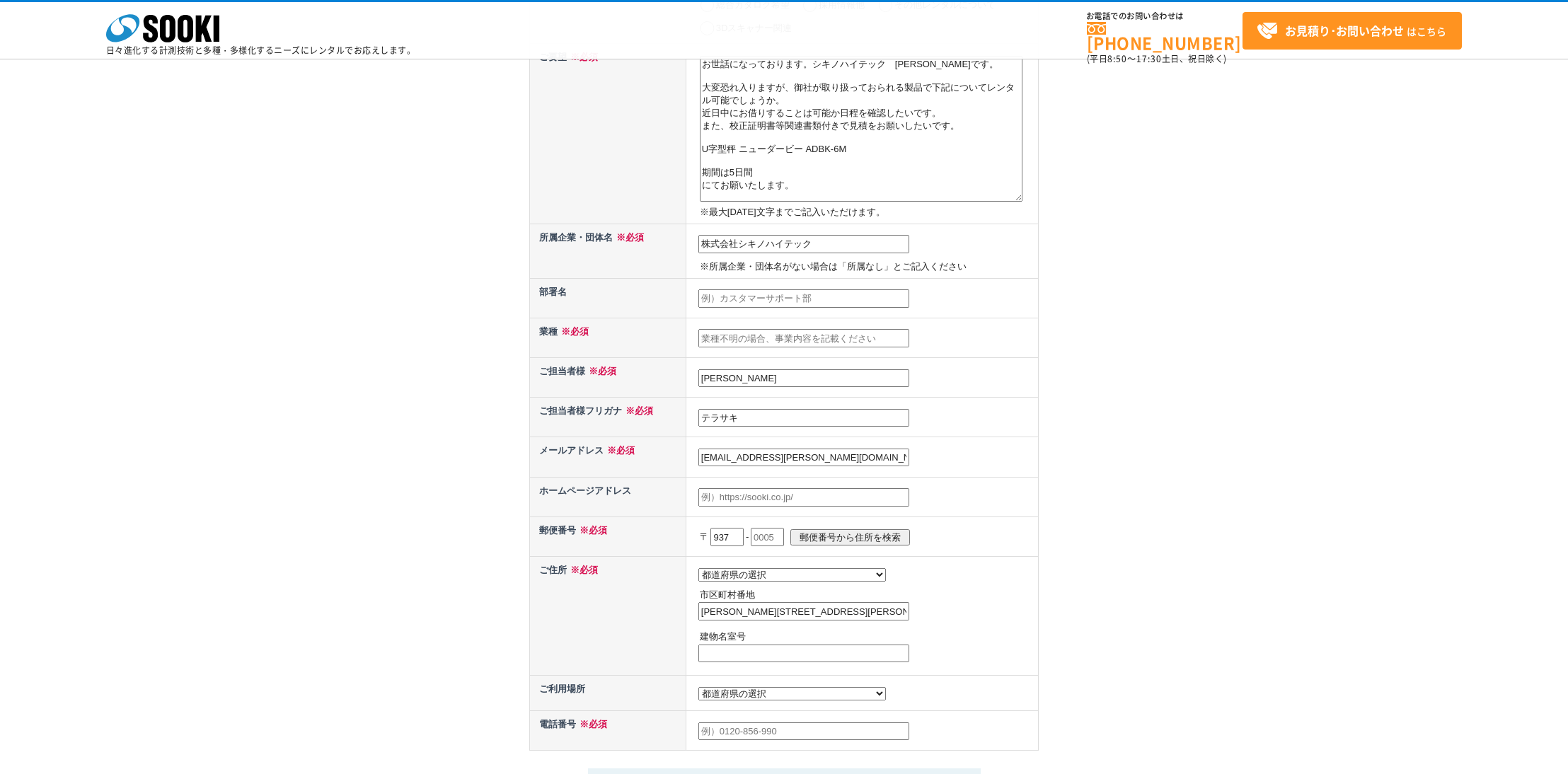
type input "テラサキ"
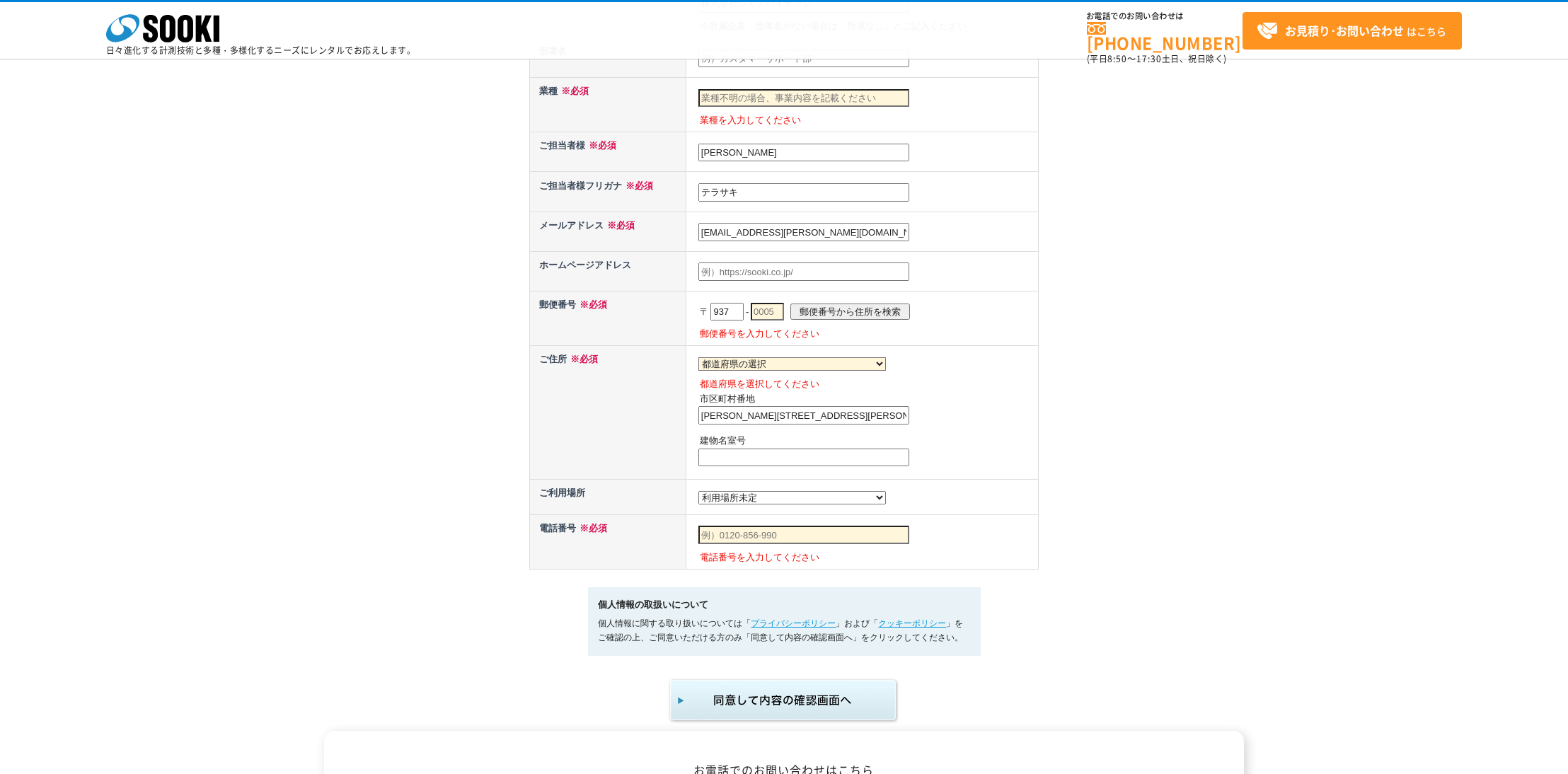
scroll to position [424, 0]
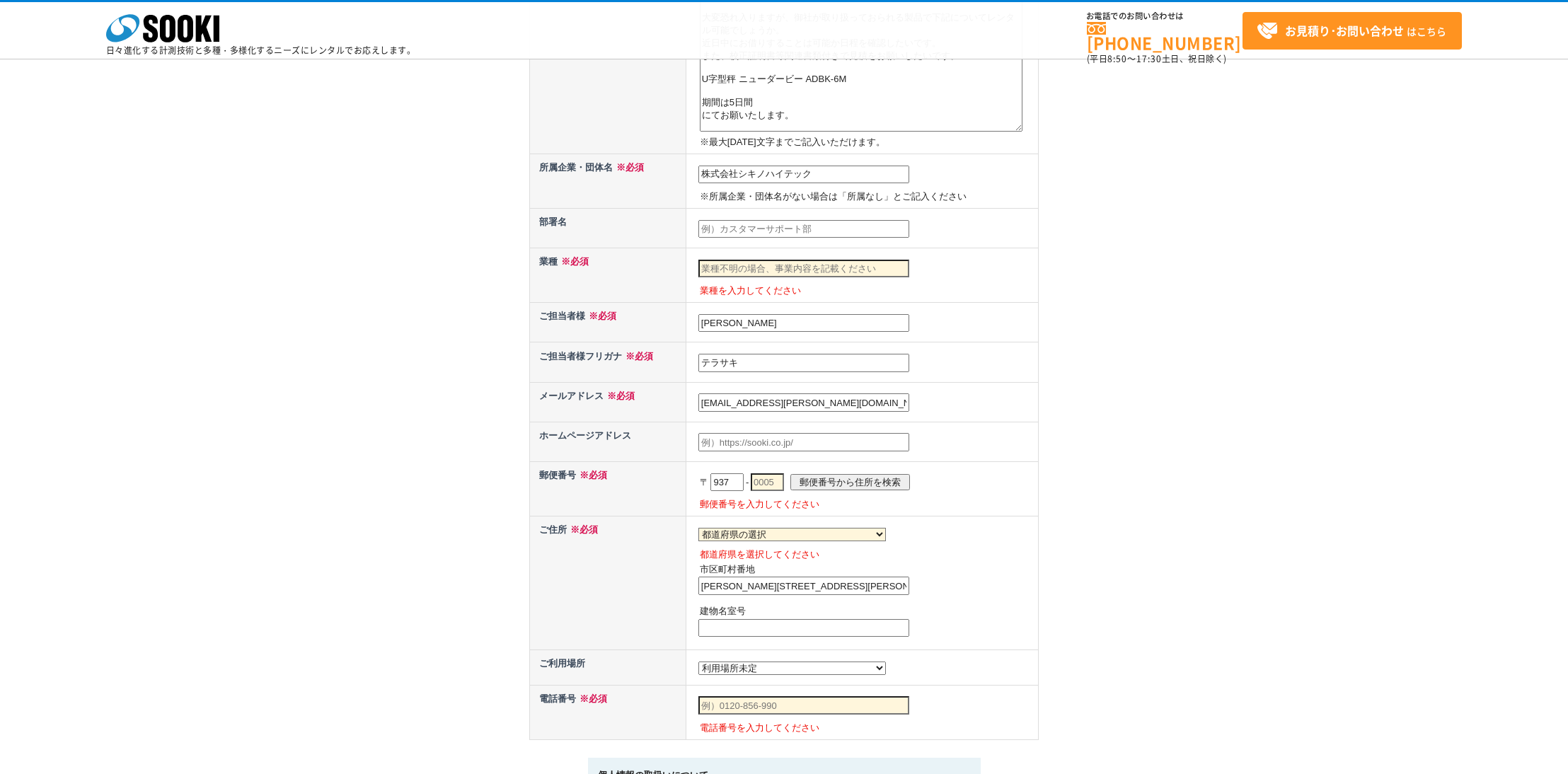
click at [744, 356] on input "テラサキ" at bounding box center [804, 363] width 211 height 18
type input "[PERSON_NAME]"
click at [753, 266] on input "text" at bounding box center [804, 269] width 211 height 18
type input "電子機器設計"
click at [769, 478] on input "text" at bounding box center [767, 482] width 33 height 18
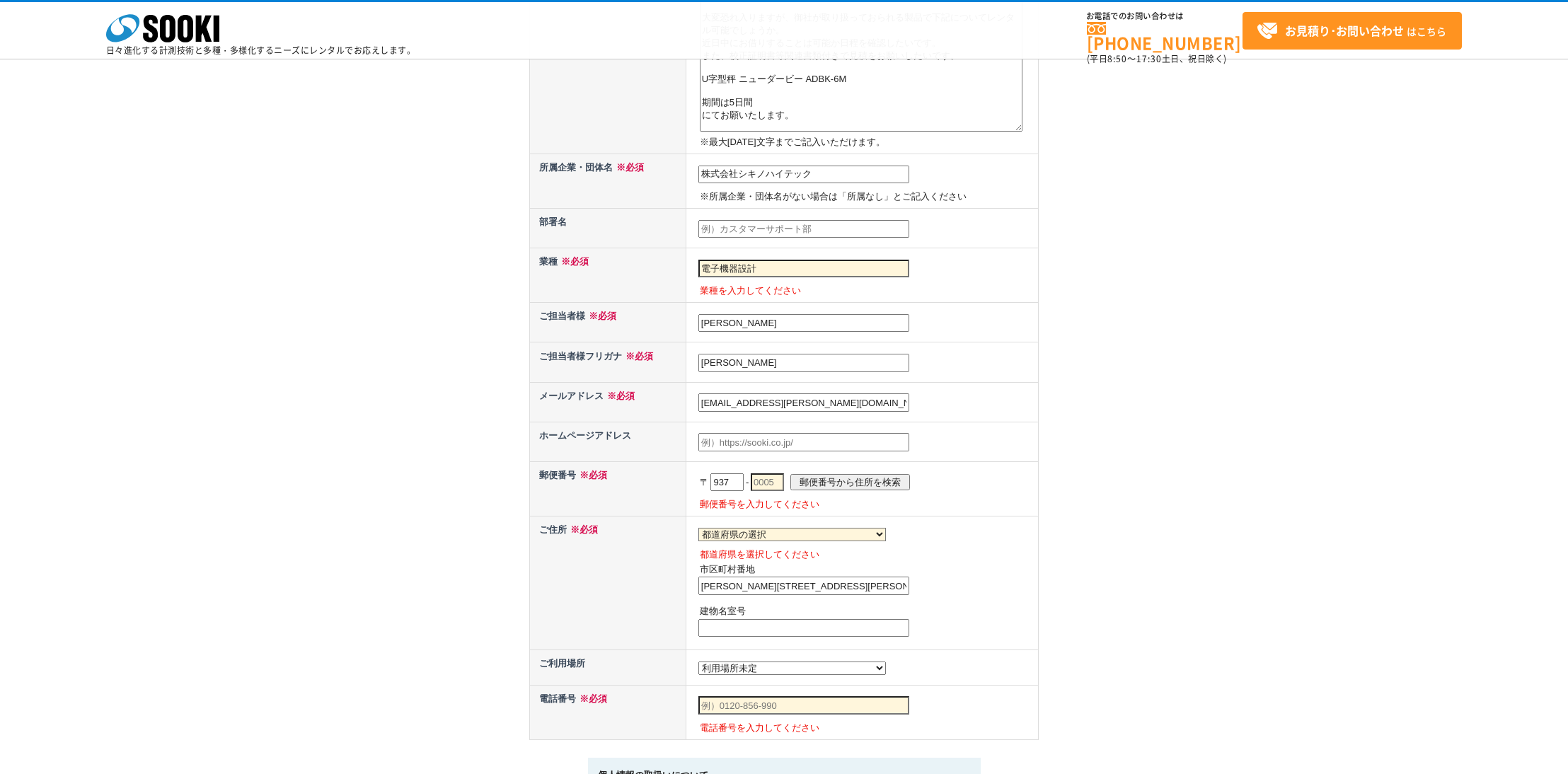
click at [769, 529] on select "都道府県の選択 北海道 青森県 岩手県 宮城県 秋田県 山形県 福島県 茨城県 栃木県 群馬県 埼玉県 千葉県 東京都 神奈川県 新潟県 富山県 石川県 福井…" at bounding box center [792, 534] width 187 height 13
select select "16"
click at [698, 528] on select "都道府県の選択 北海道 青森県 岩手県 宮城県 秋田県 山形県 福島県 茨城県 栃木県 群馬県 埼玉県 千葉県 東京都 神奈川県 新潟県 富山県 石川県 福井…" at bounding box center [792, 534] width 187 height 13
click at [784, 473] on input "text" at bounding box center [767, 482] width 33 height 18
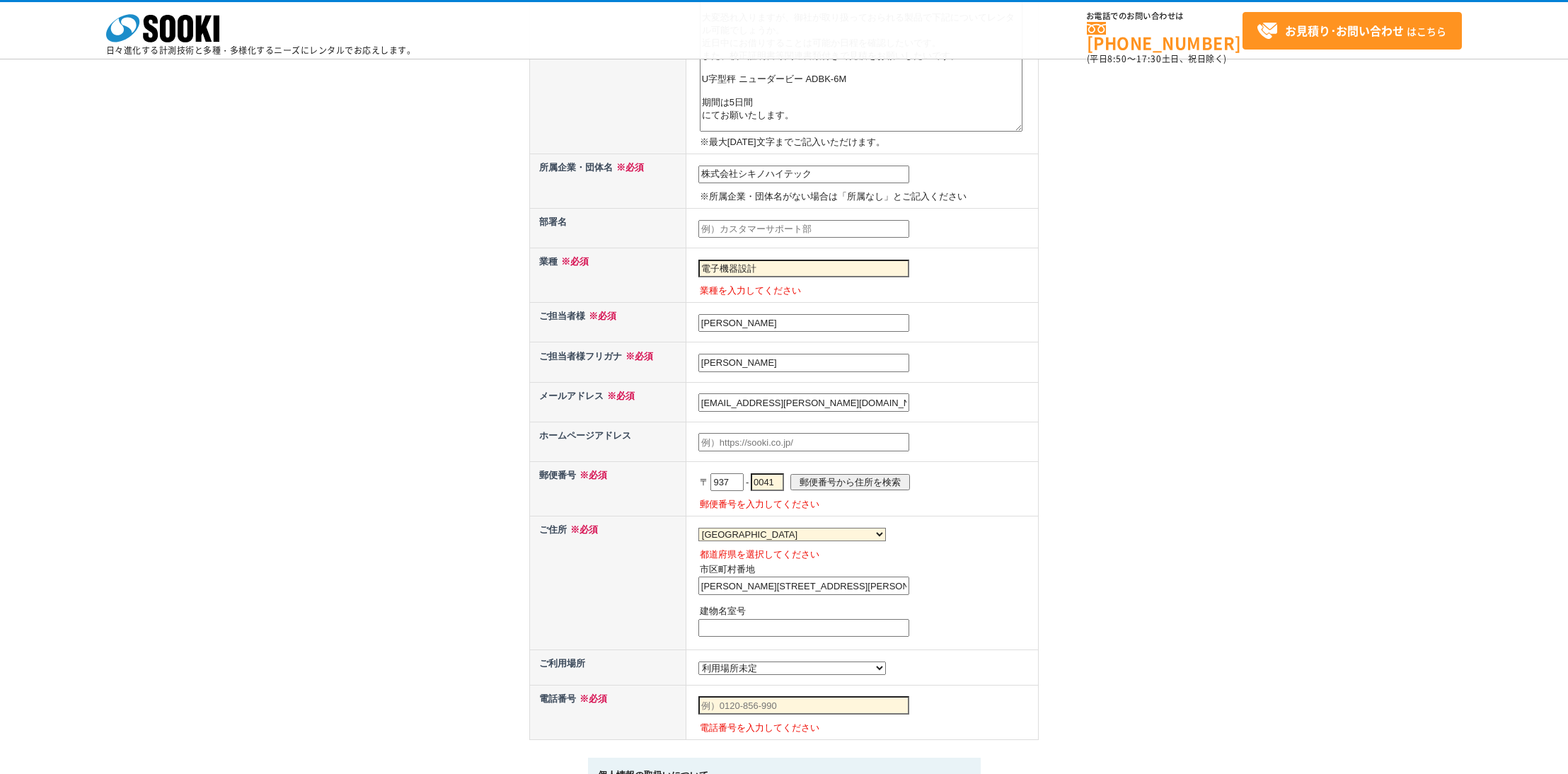
type input "0041"
click at [815, 474] on input "郵便番号から住所を検索" at bounding box center [850, 482] width 120 height 16
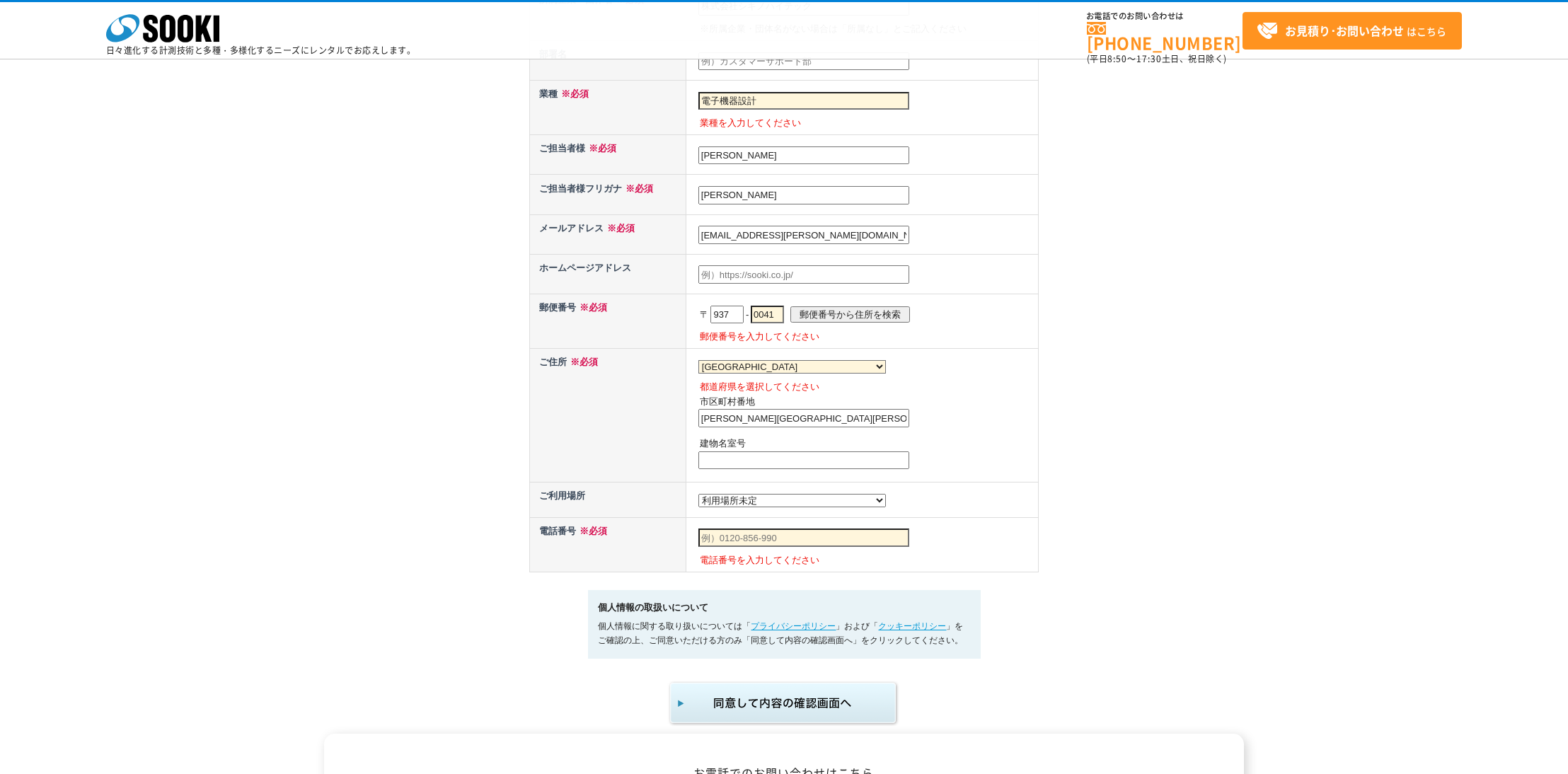
scroll to position [743, 0]
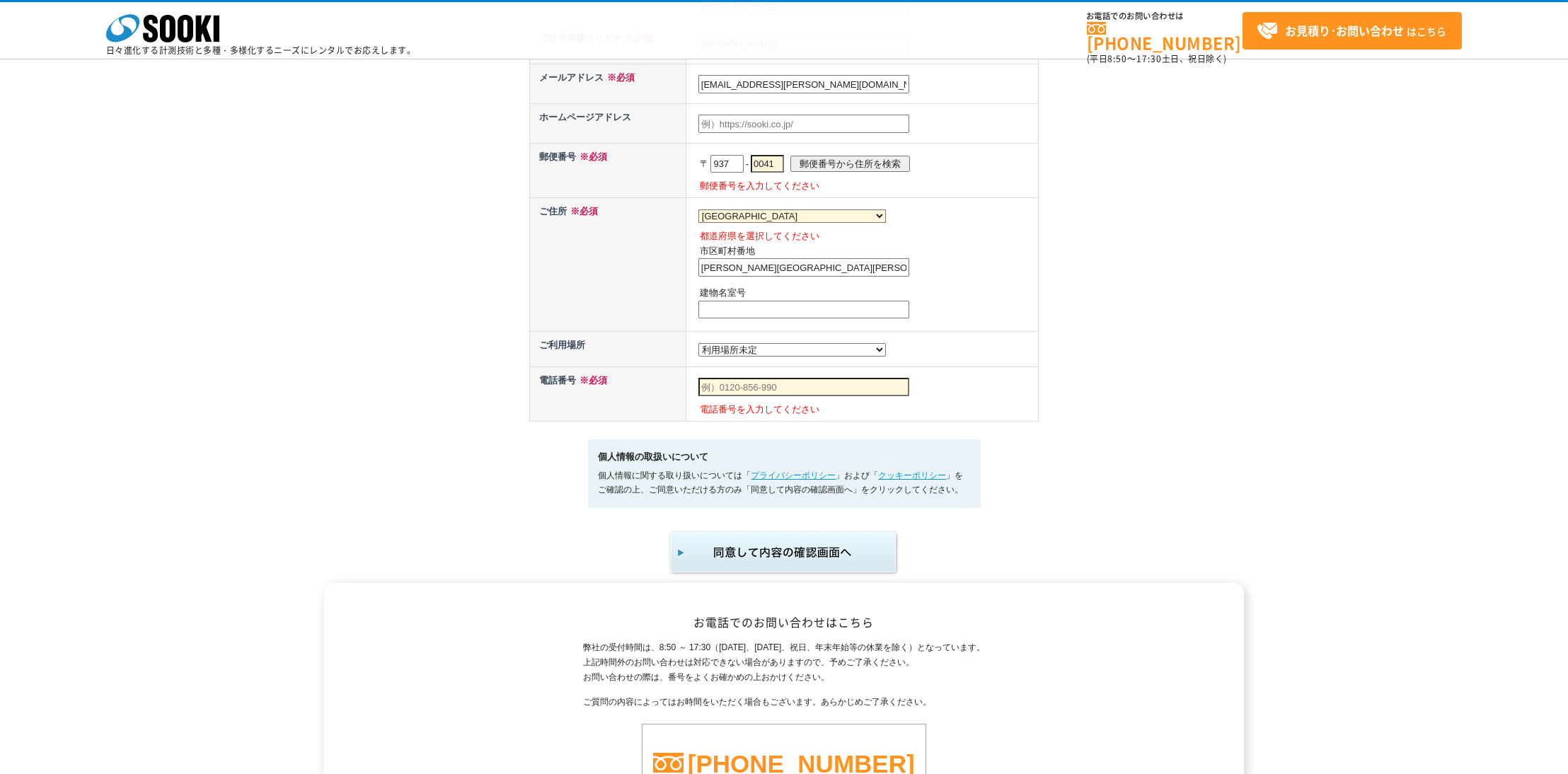
click at [760, 387] on td "電話番号を入力してください" at bounding box center [862, 393] width 353 height 55
click at [770, 260] on input "魚津市吉島" at bounding box center [804, 267] width 211 height 18
paste input "829"
type input "魚津市吉島829"
click at [582, 274] on th "ご住所 ※必須" at bounding box center [608, 265] width 156 height 133
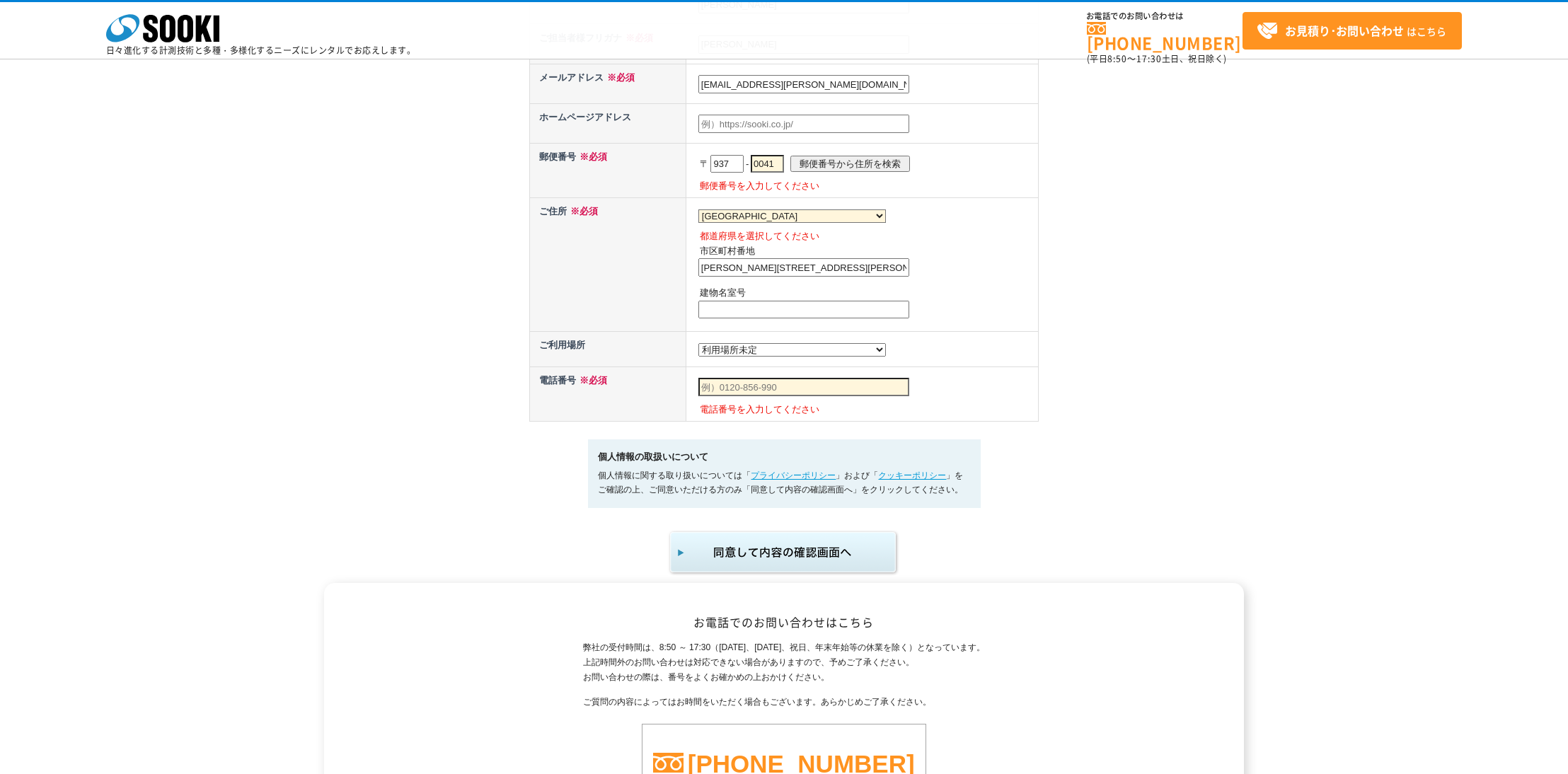
click at [745, 344] on select "都道府県の選択 利用場所未定 北海道 青森県 岩手県 宮城県 秋田県 山形県 福島県 茨城県 栃木県 群馬県 埼玉県 千葉県 東京都 神奈川県 新潟県 富山県…" at bounding box center [792, 349] width 187 height 13
select select "16"
click at [698, 343] on select "都道府県の選択 利用場所未定 北海道 青森県 岩手県 宮城県 秋田県 山形県 福島県 茨城県 栃木県 群馬県 埼玉県 千葉県 東京都 神奈川県 新潟県 富山県…" at bounding box center [792, 349] width 187 height 13
click at [790, 387] on input "text" at bounding box center [804, 387] width 211 height 18
type input "0765-23-6181"
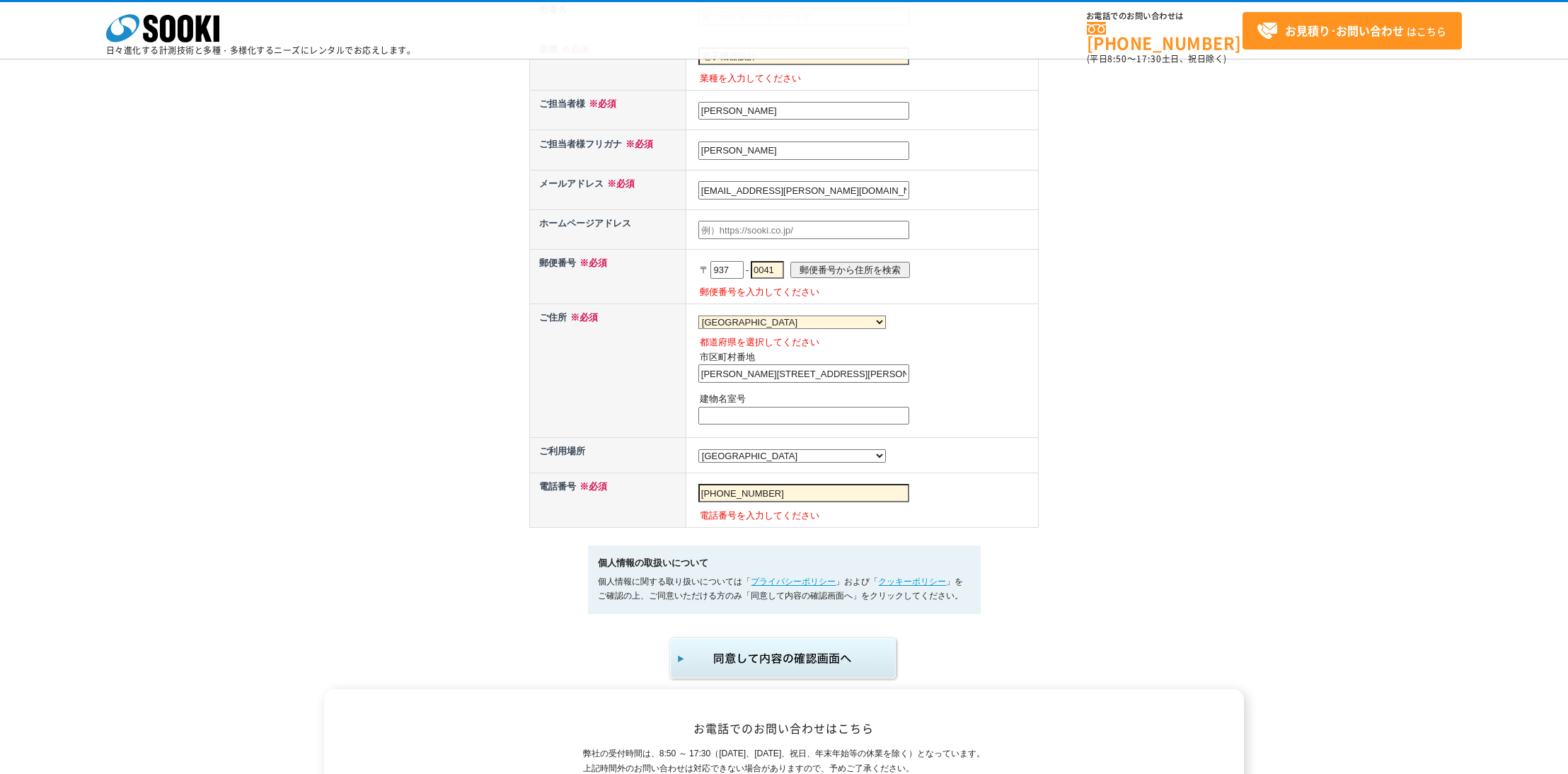
scroll to position [957, 0]
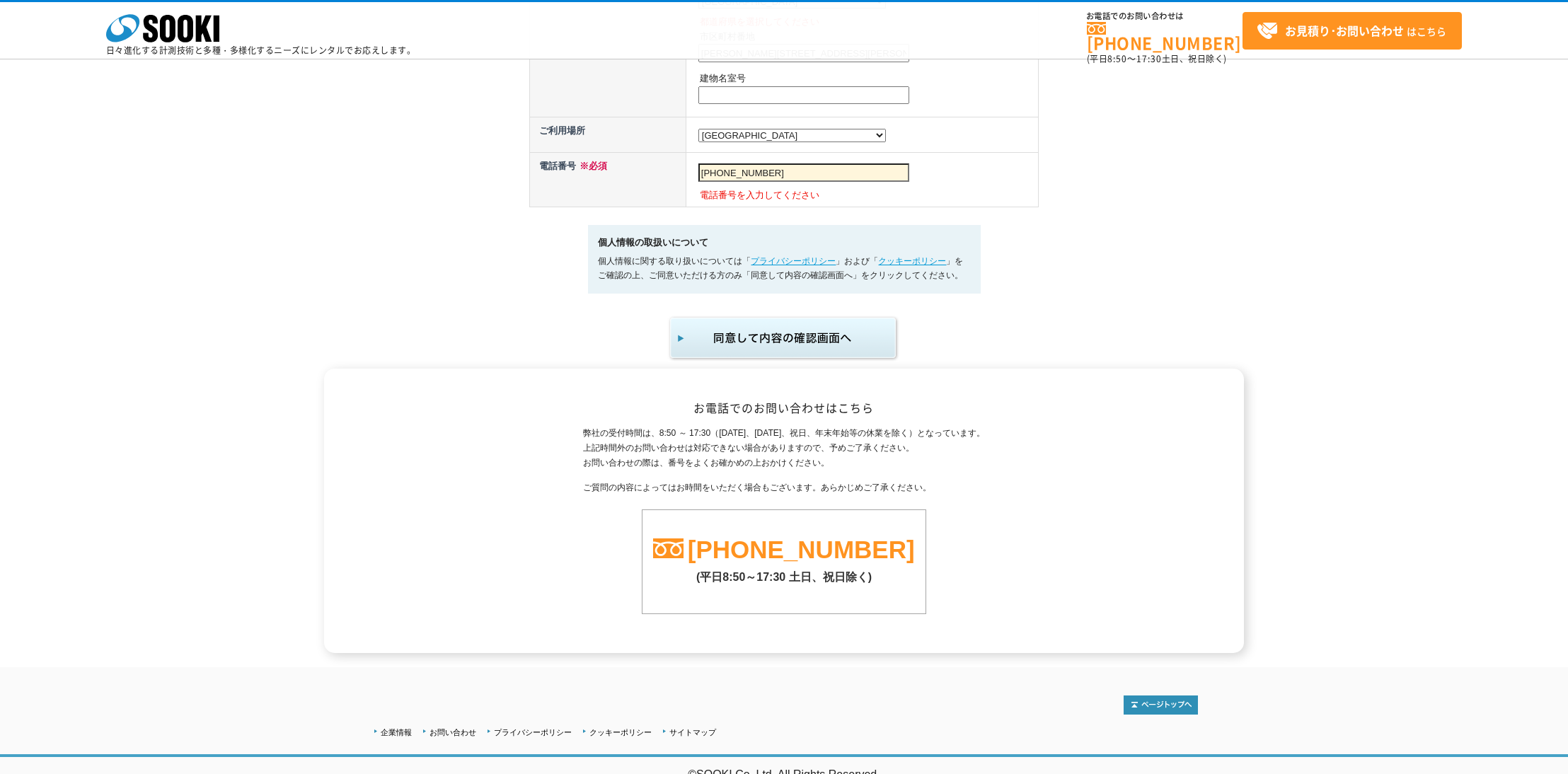
click at [780, 329] on img "submit" at bounding box center [784, 338] width 232 height 47
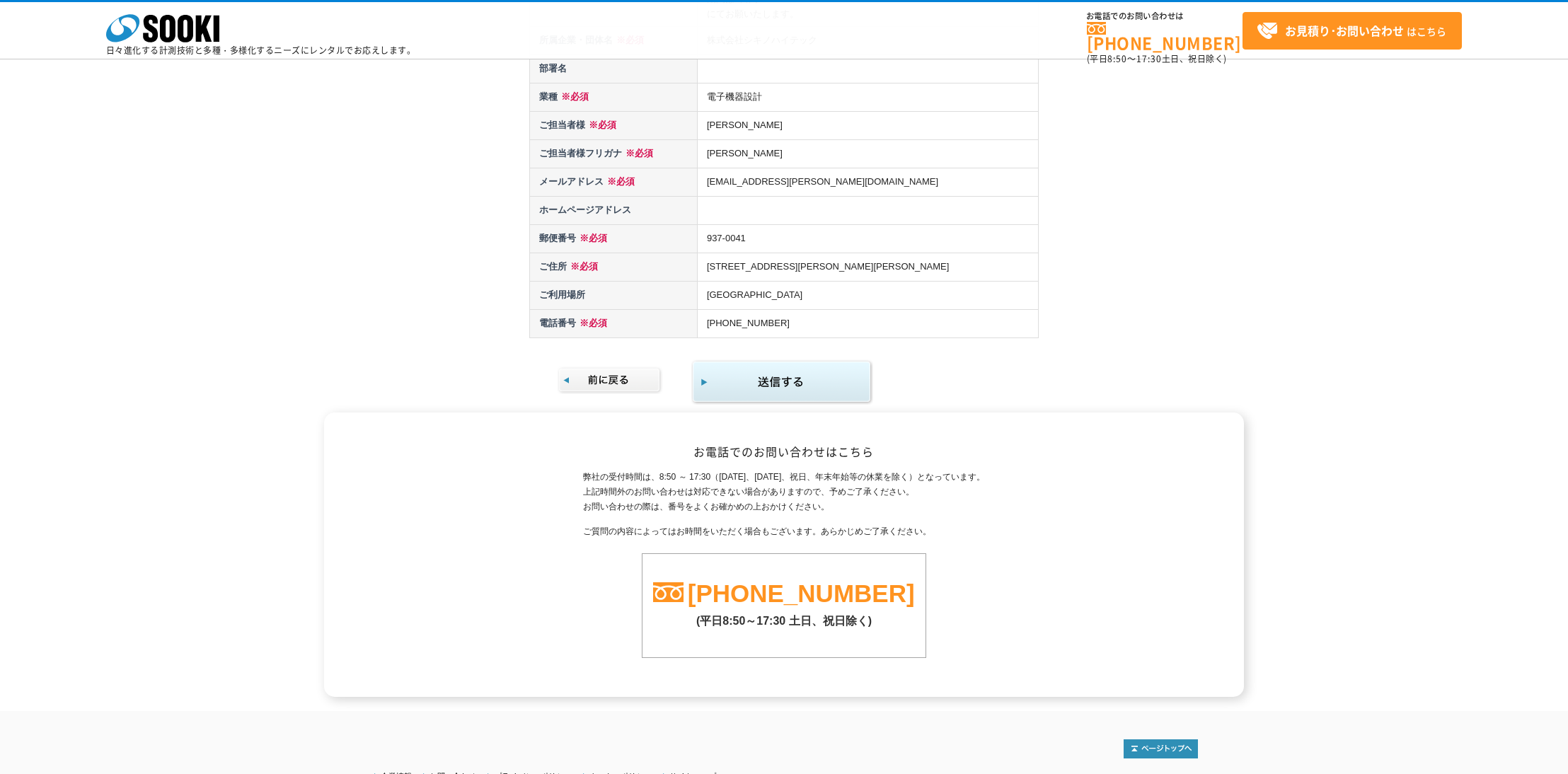
scroll to position [389, 0]
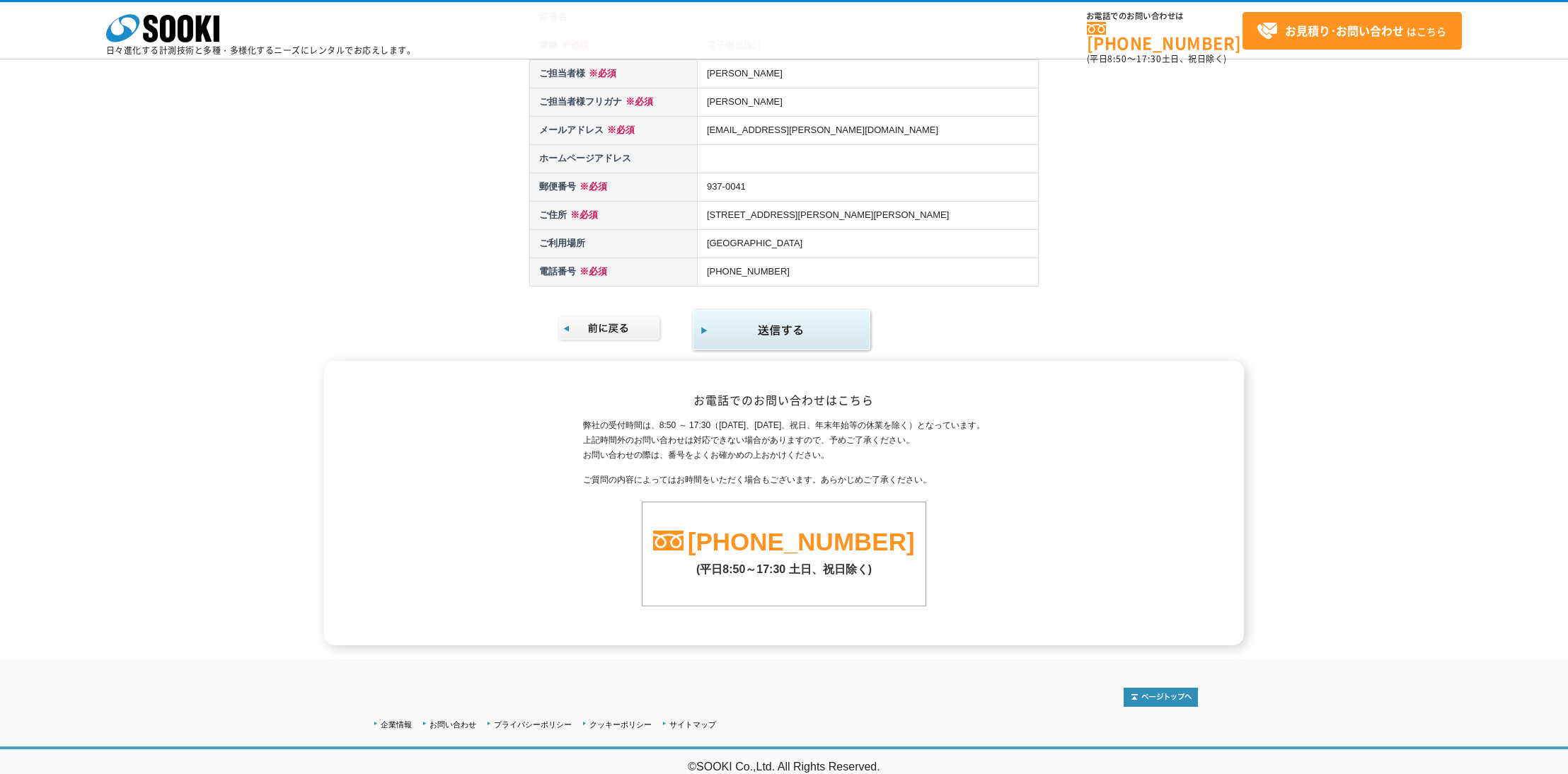
click at [792, 336] on img "submit" at bounding box center [782, 331] width 182 height 46
